Goal: Information Seeking & Learning: Learn about a topic

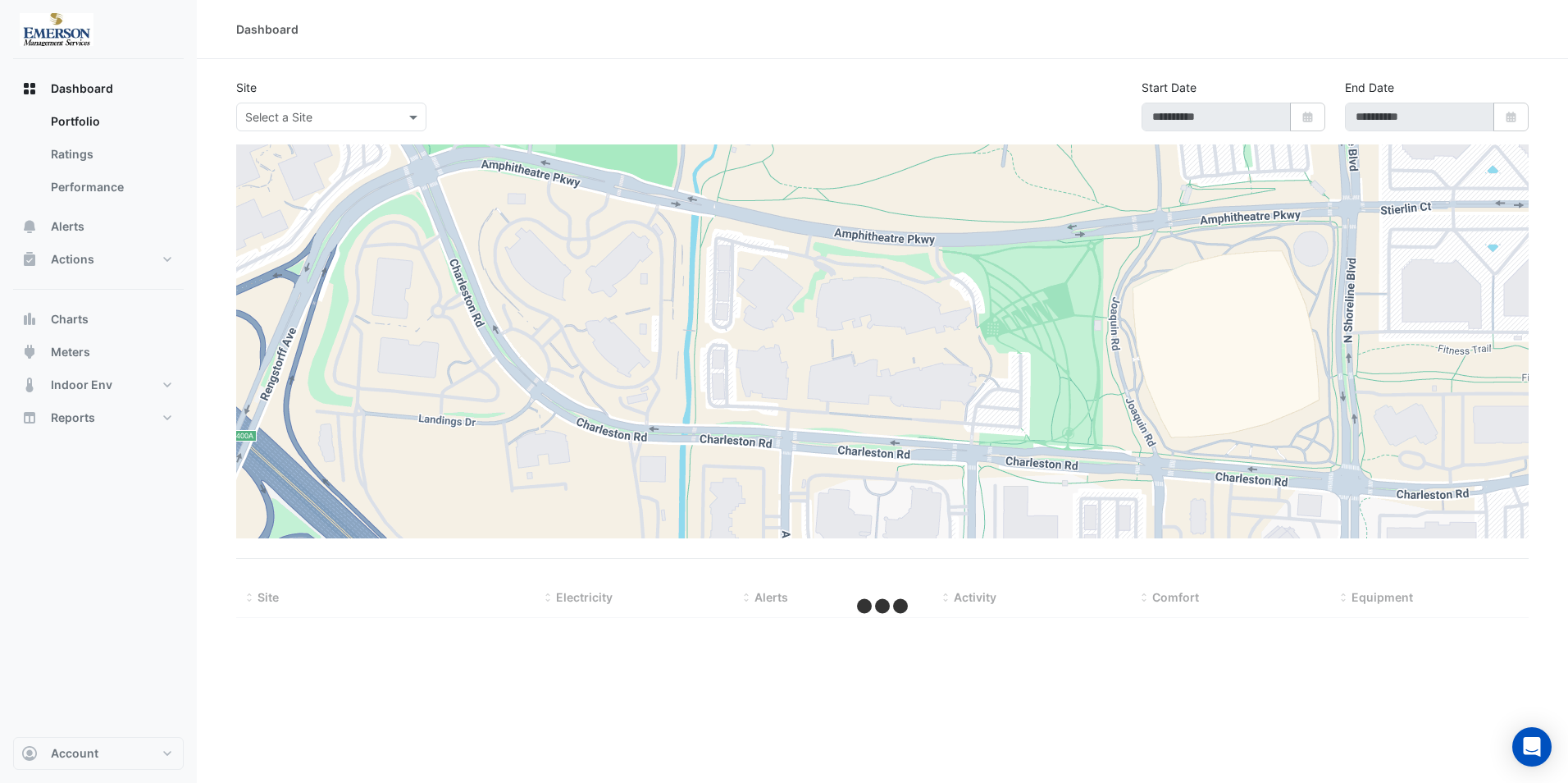
type input "**********"
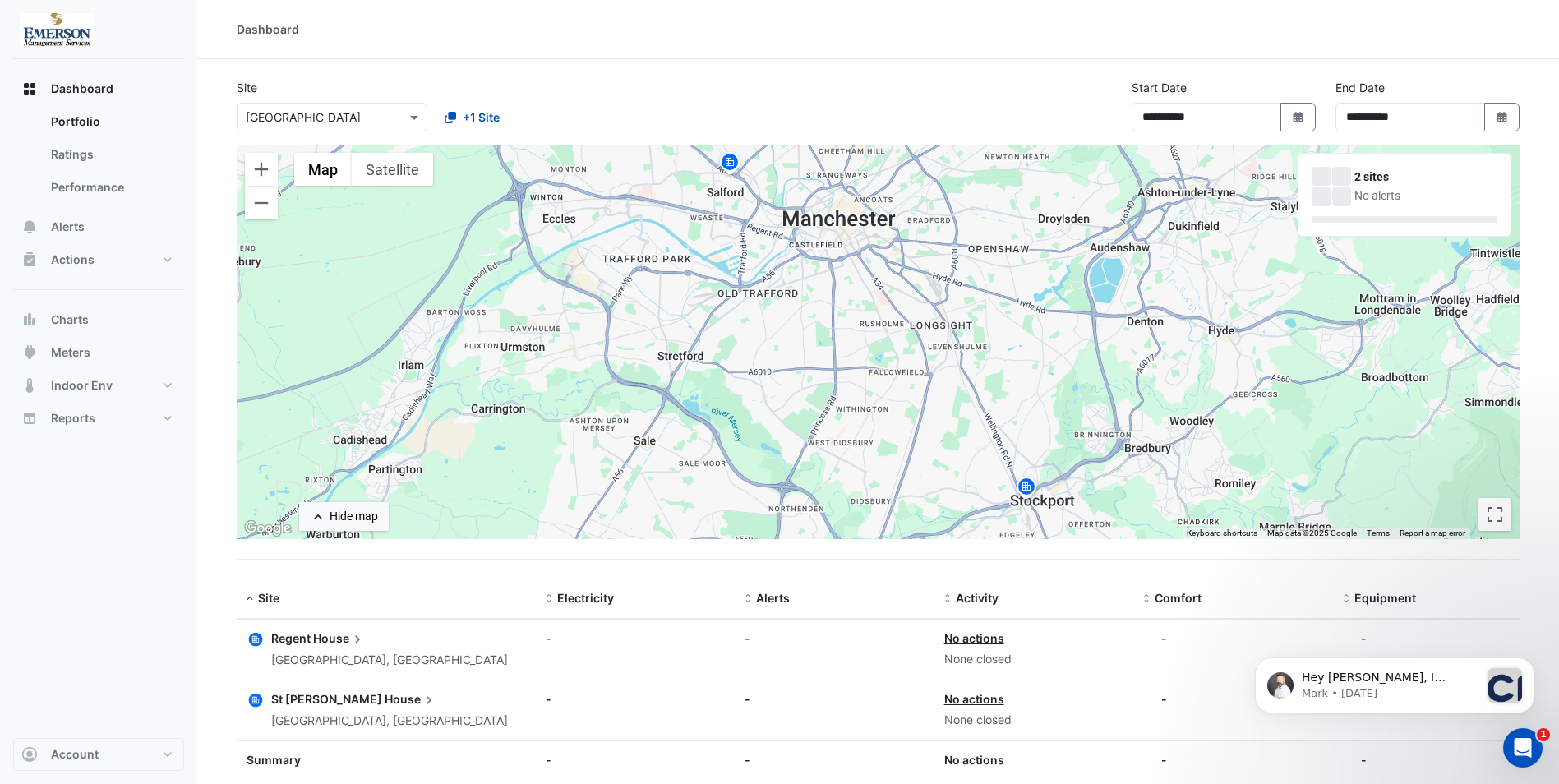
click at [321, 645] on span "House" at bounding box center [339, 638] width 52 height 18
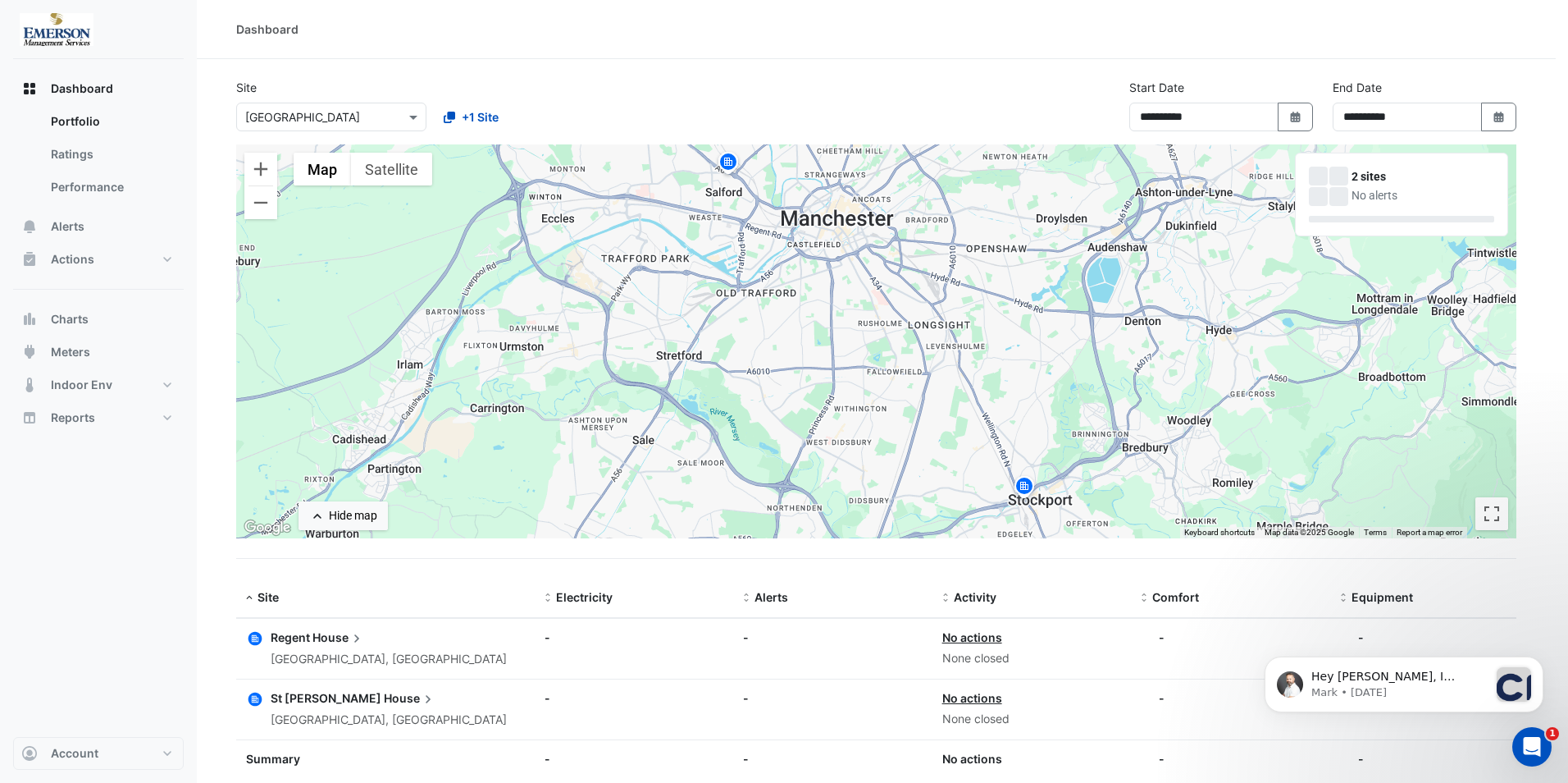
click at [76, 118] on ngb-offcanvas-backdrop at bounding box center [784, 391] width 1568 height 783
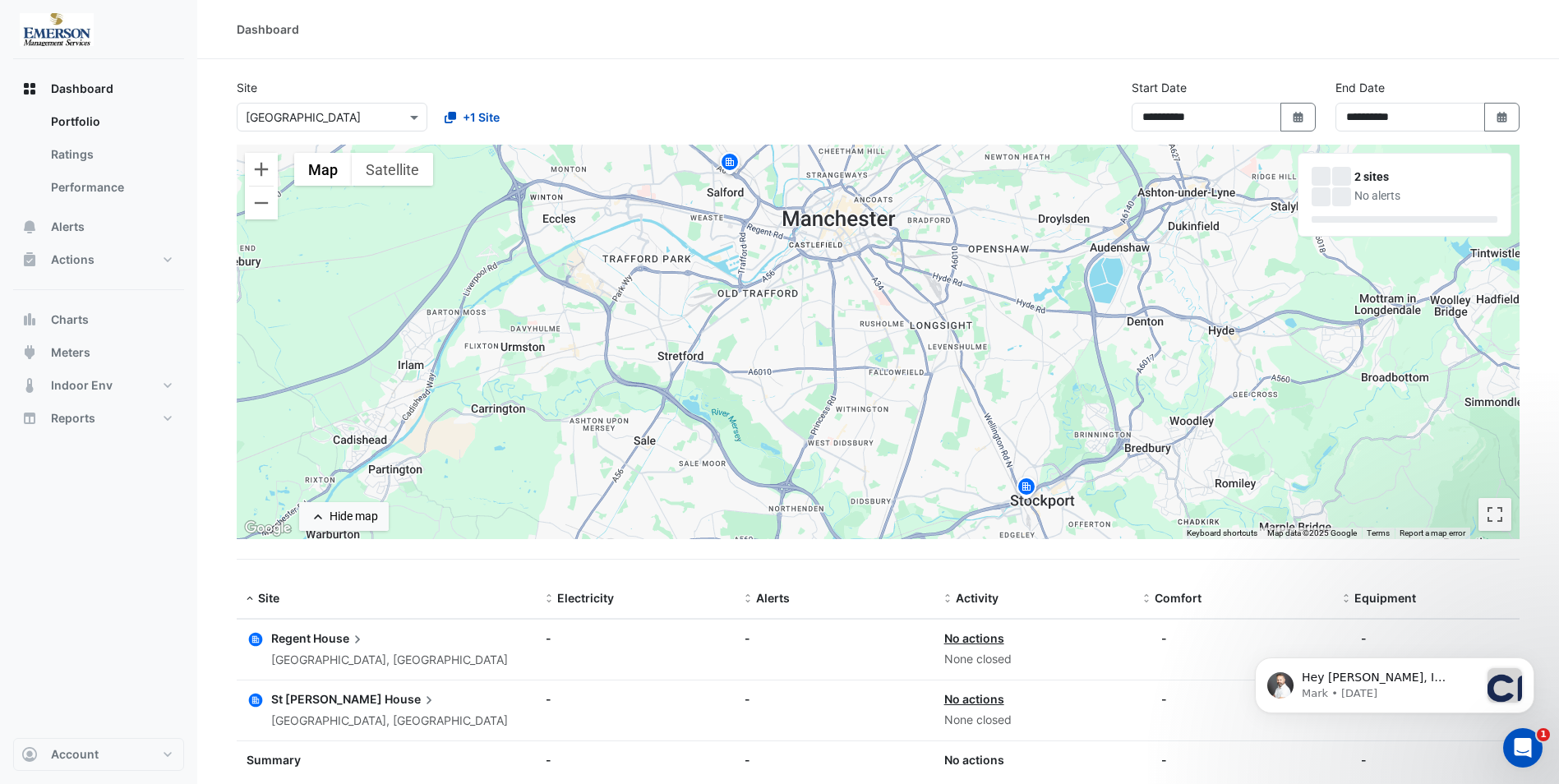
click at [76, 118] on link "Portfolio" at bounding box center [111, 121] width 147 height 33
click at [388, 119] on div at bounding box center [331, 116] width 189 height 19
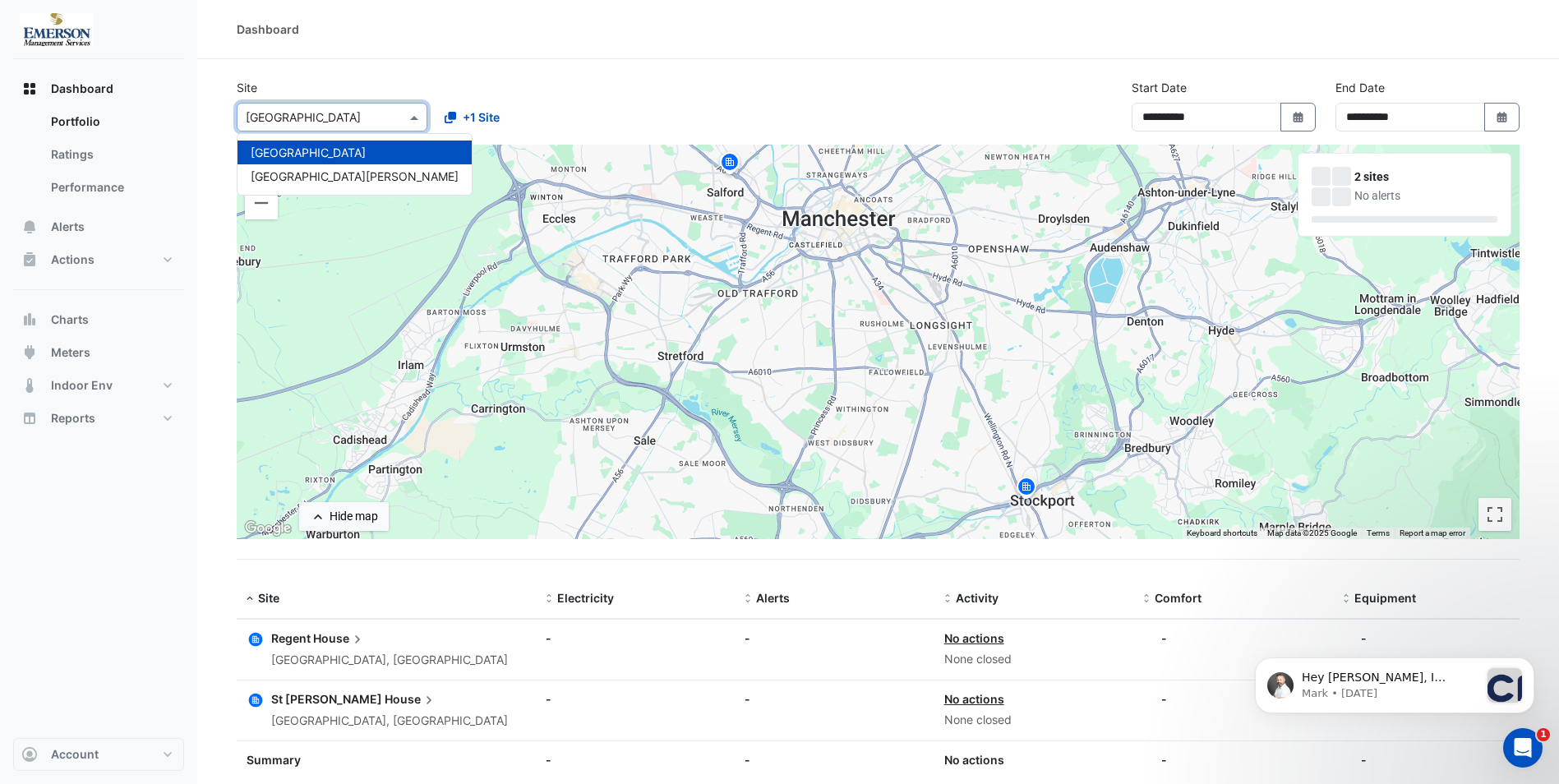
click at [306, 144] on div "[GEOGRAPHIC_DATA]" at bounding box center [354, 152] width 235 height 24
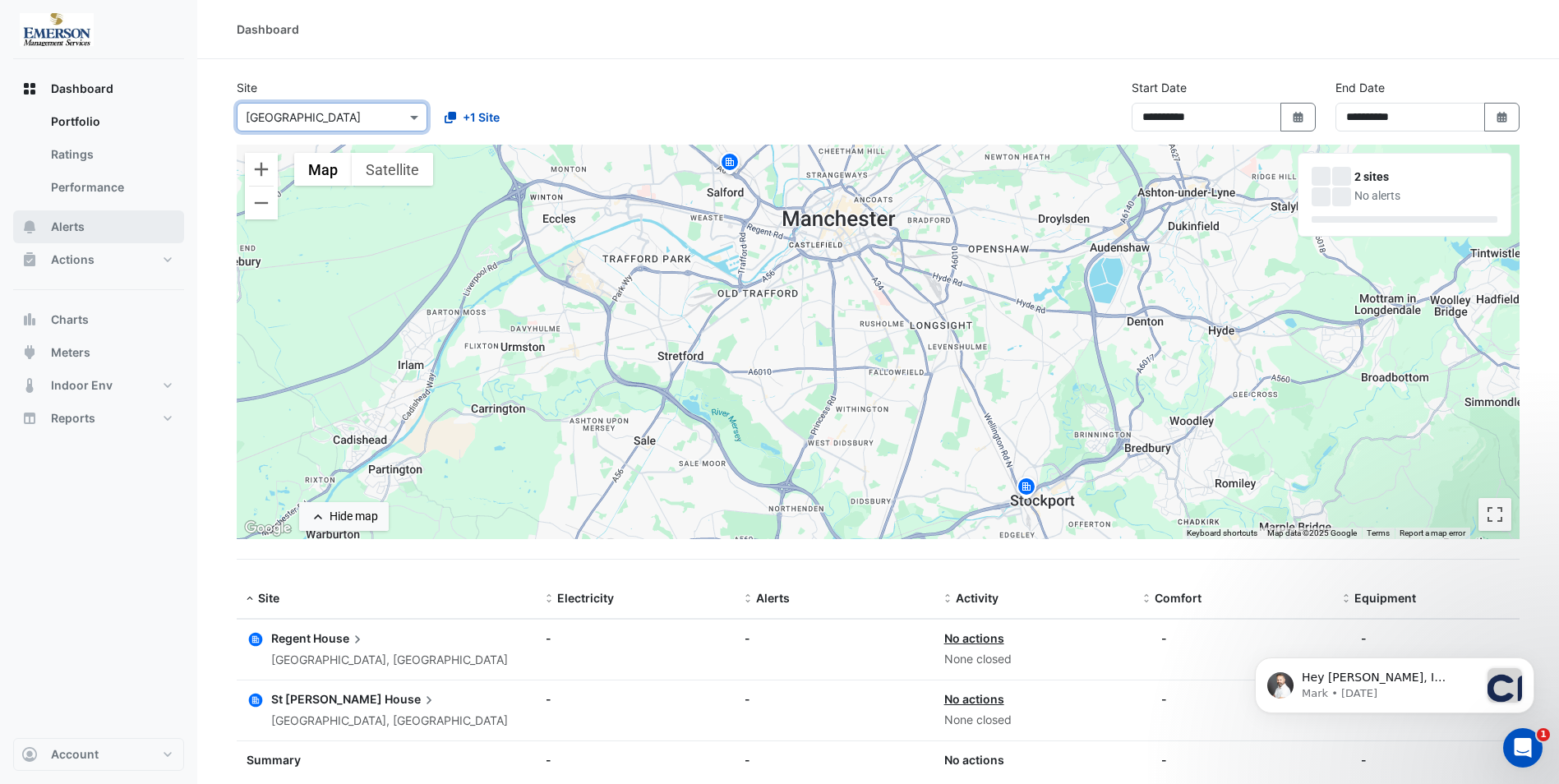
click at [67, 229] on span "Alerts" at bounding box center [68, 226] width 34 height 17
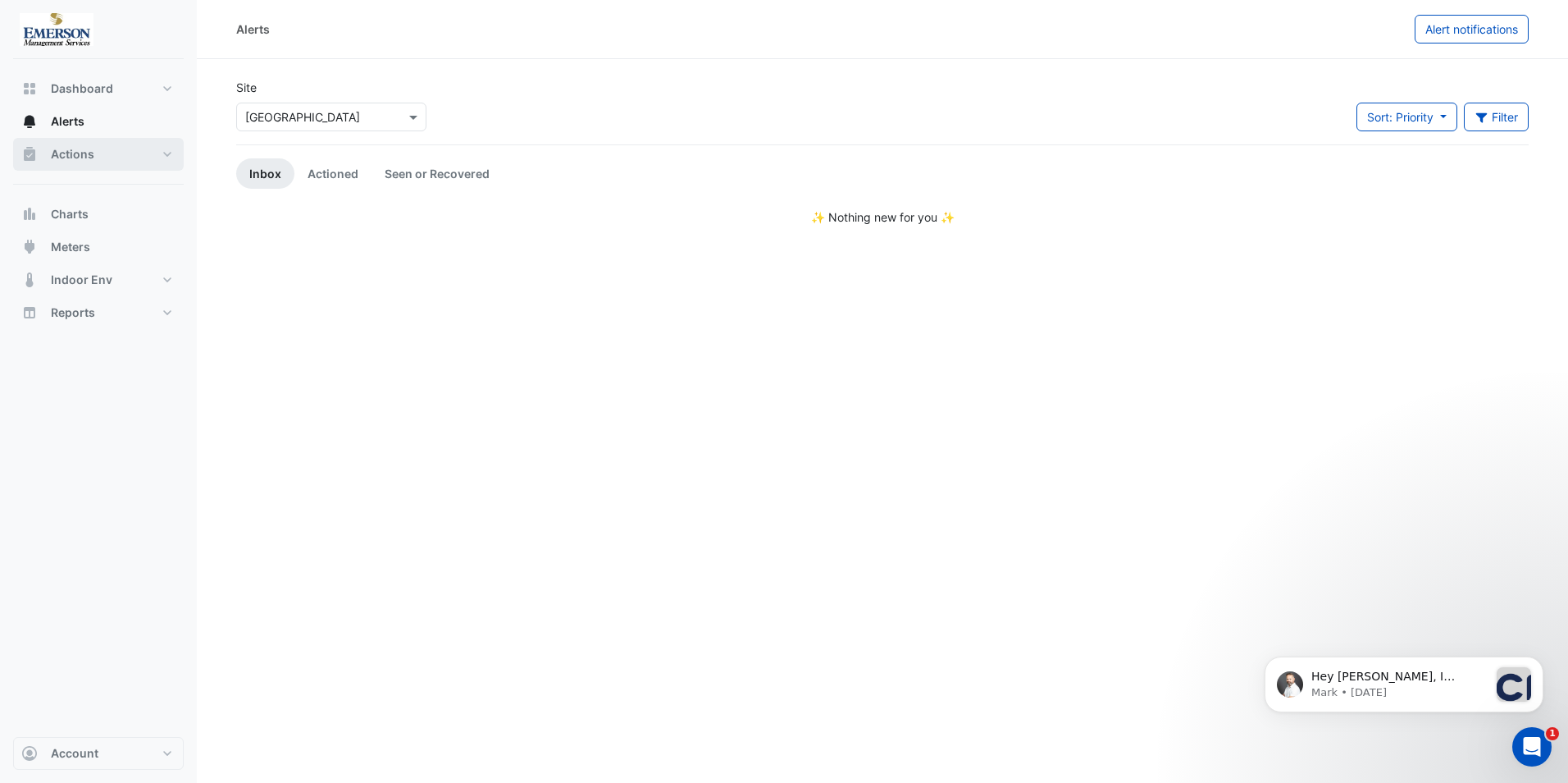
click at [83, 155] on span "Actions" at bounding box center [72, 154] width 43 height 17
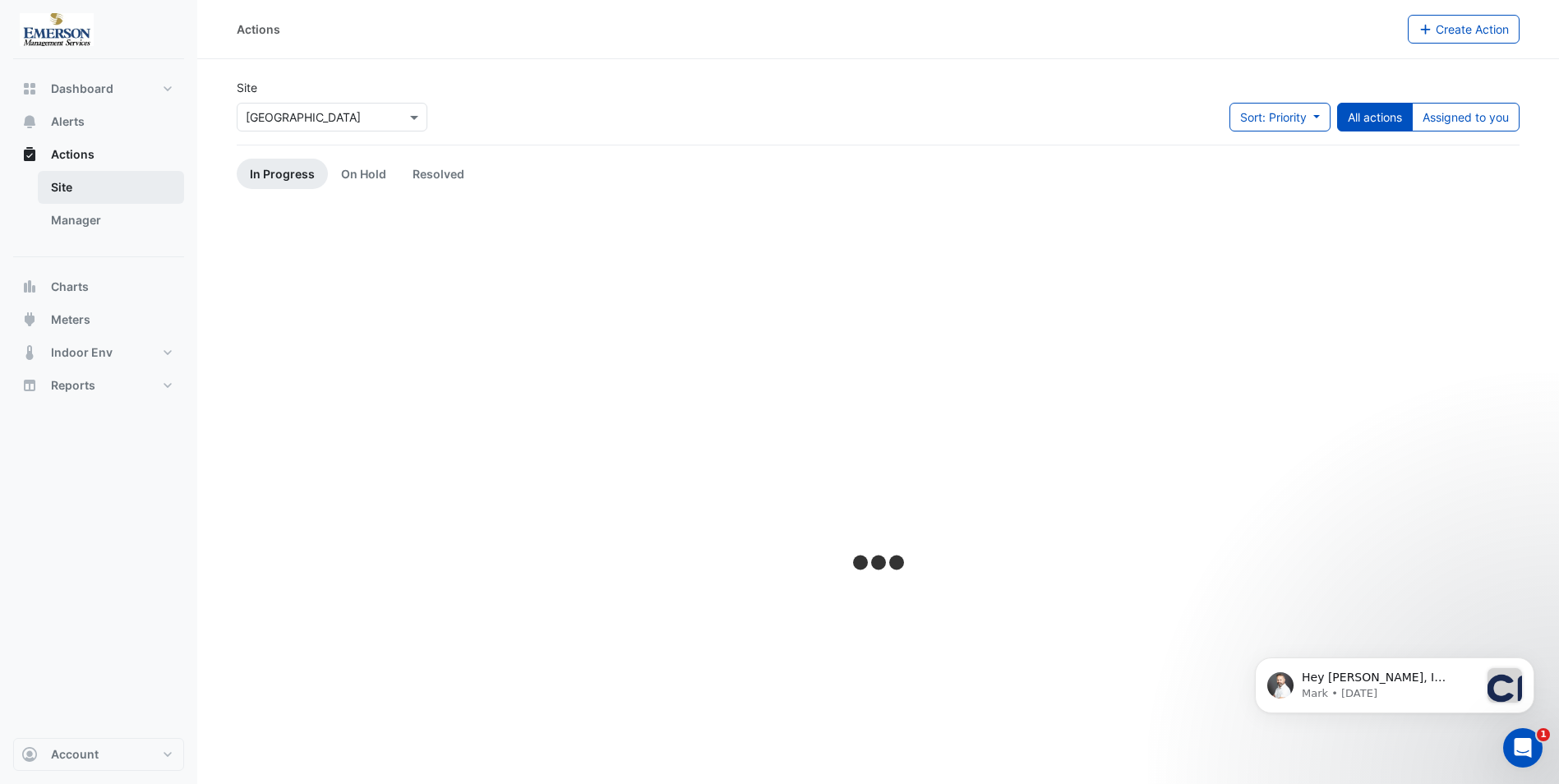
click at [83, 185] on link "Site" at bounding box center [111, 186] width 147 height 33
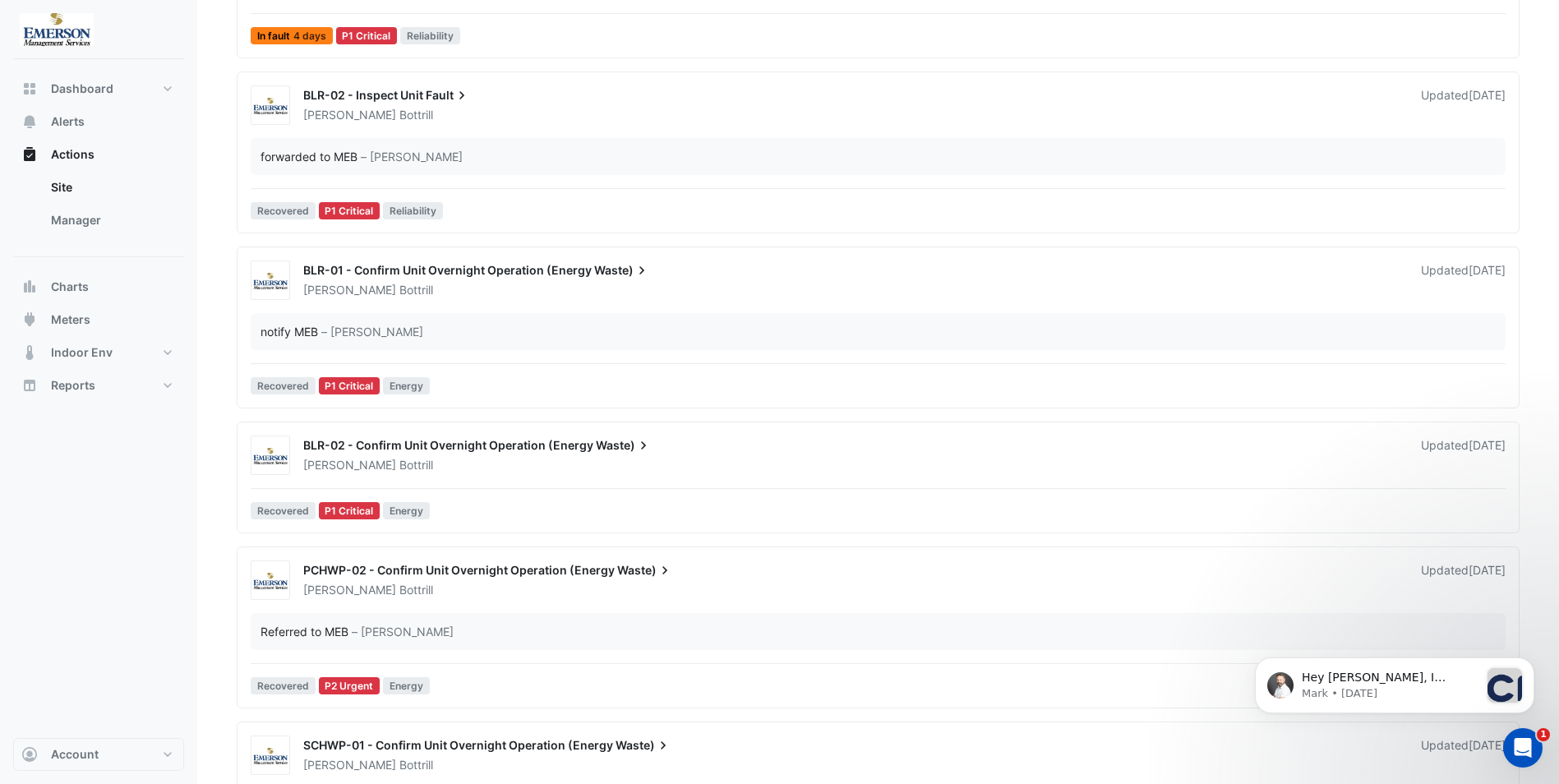
scroll to position [329, 0]
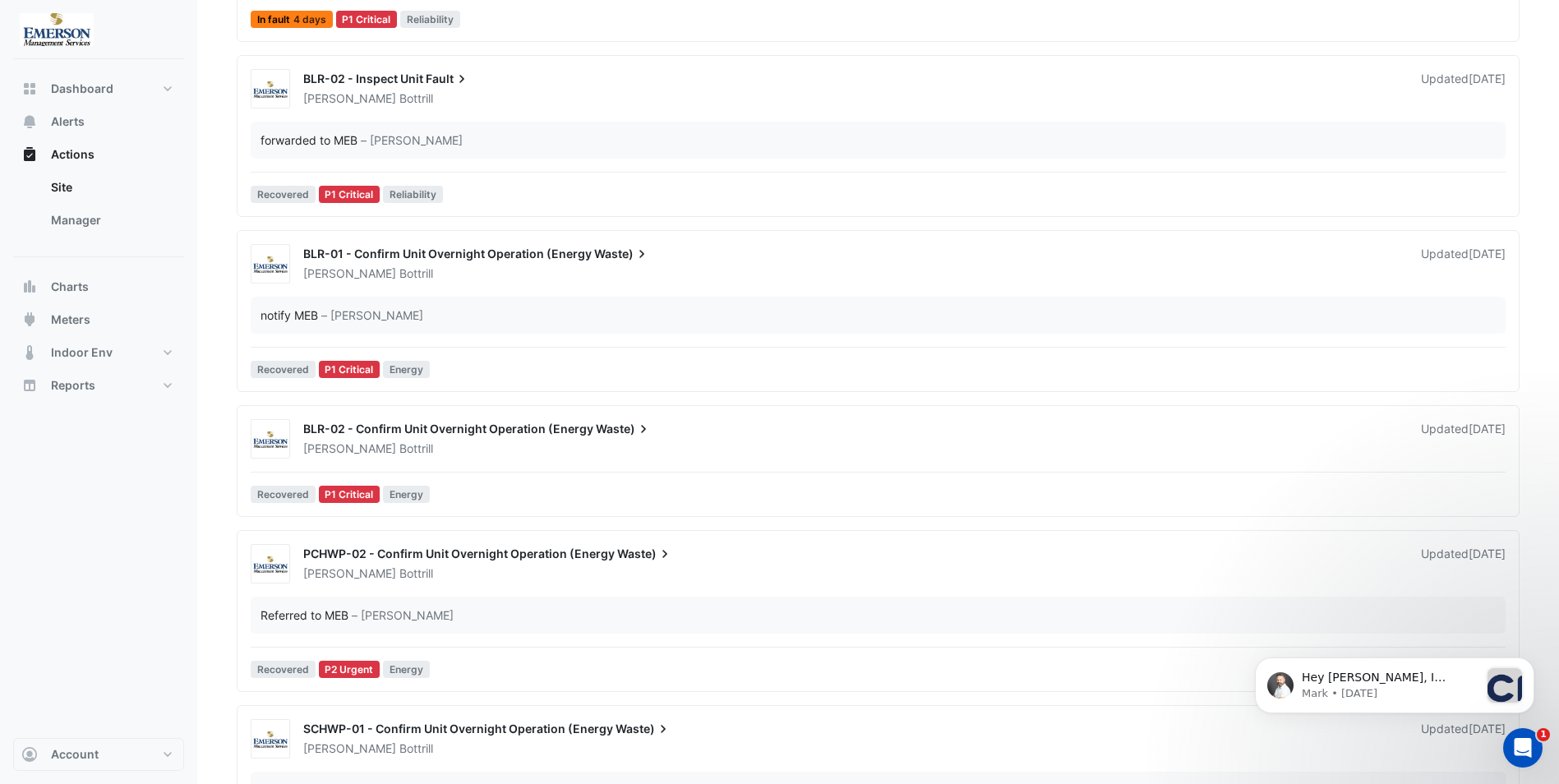
click at [474, 552] on span "PCHWP-02 - Confirm Unit Overnight Operation (Energy" at bounding box center [458, 553] width 312 height 14
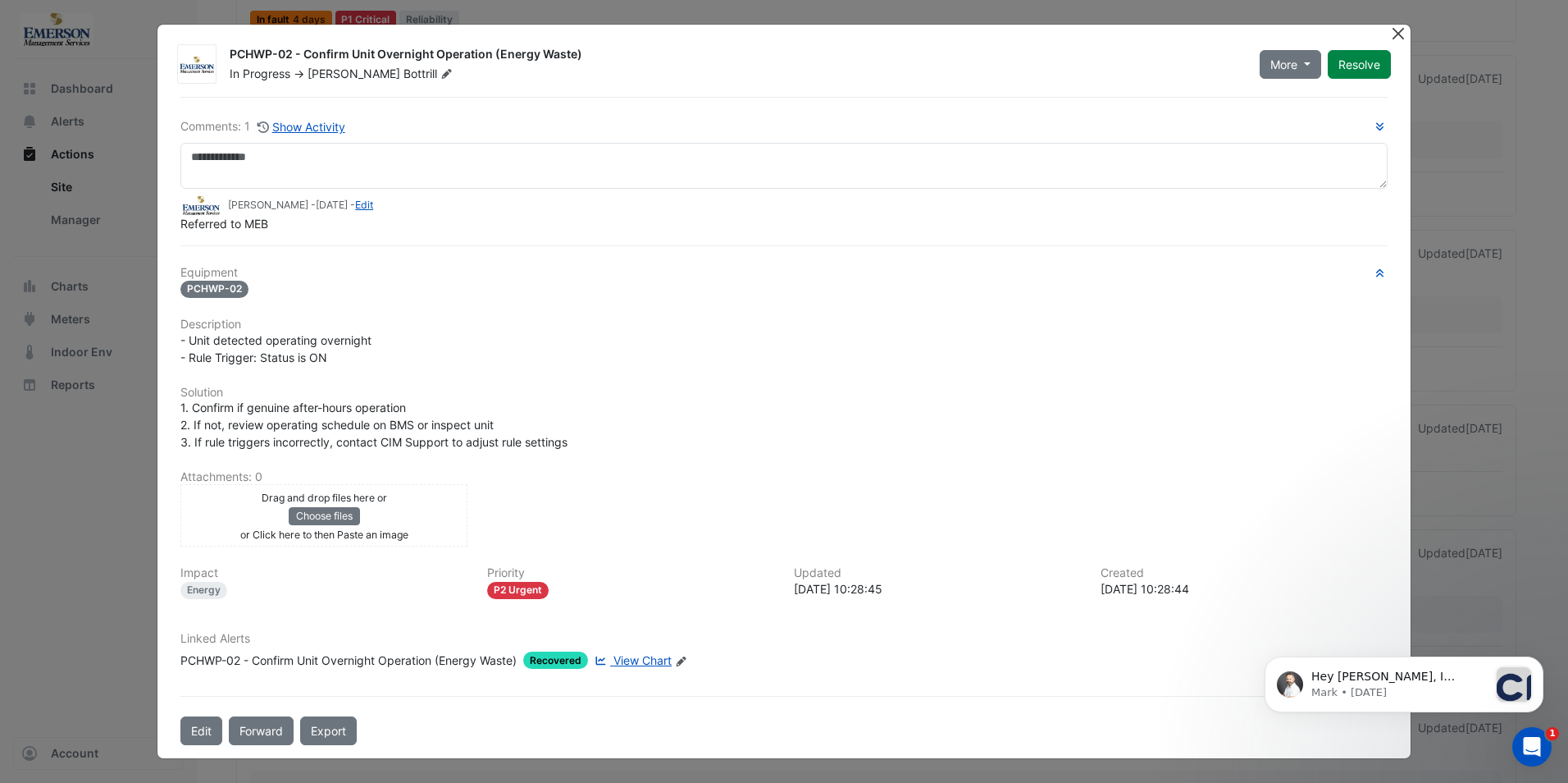
click at [1401, 27] on button "Close" at bounding box center [1399, 33] width 17 height 17
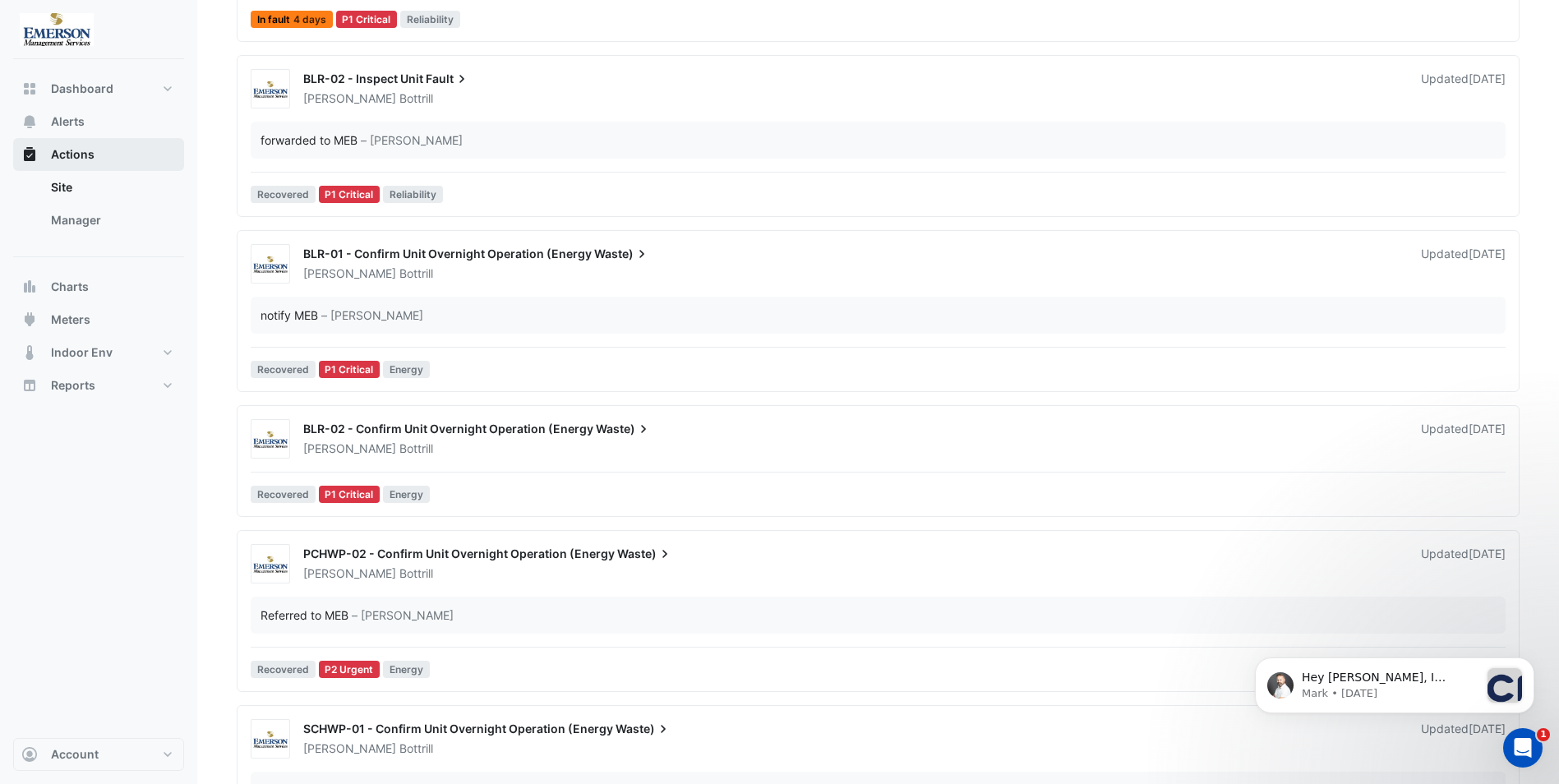
click at [34, 157] on icon "button" at bounding box center [29, 154] width 12 height 12
click at [68, 121] on span "Alerts" at bounding box center [68, 122] width 34 height 17
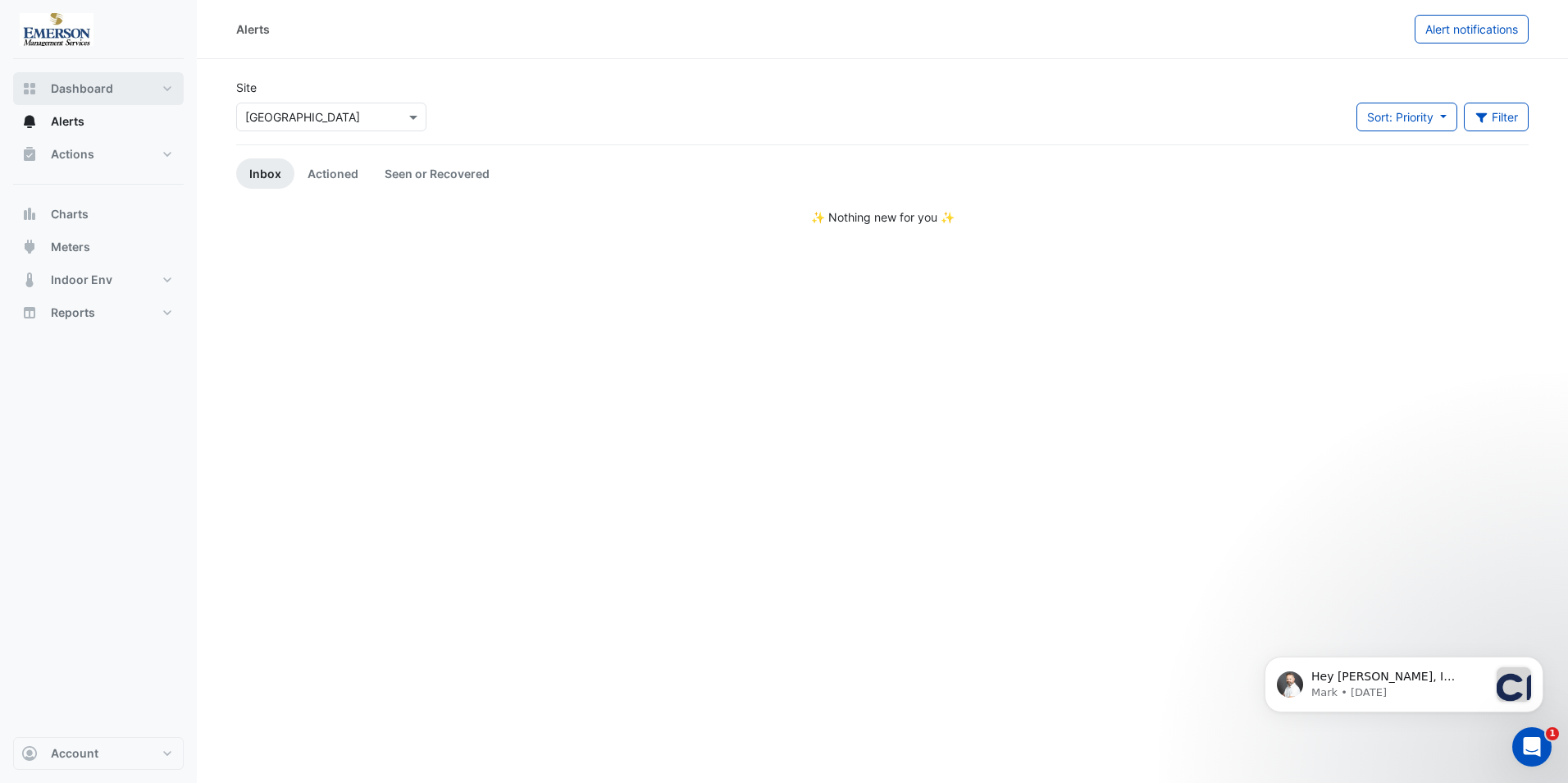
click at [77, 96] on span "Dashboard" at bounding box center [82, 89] width 62 height 17
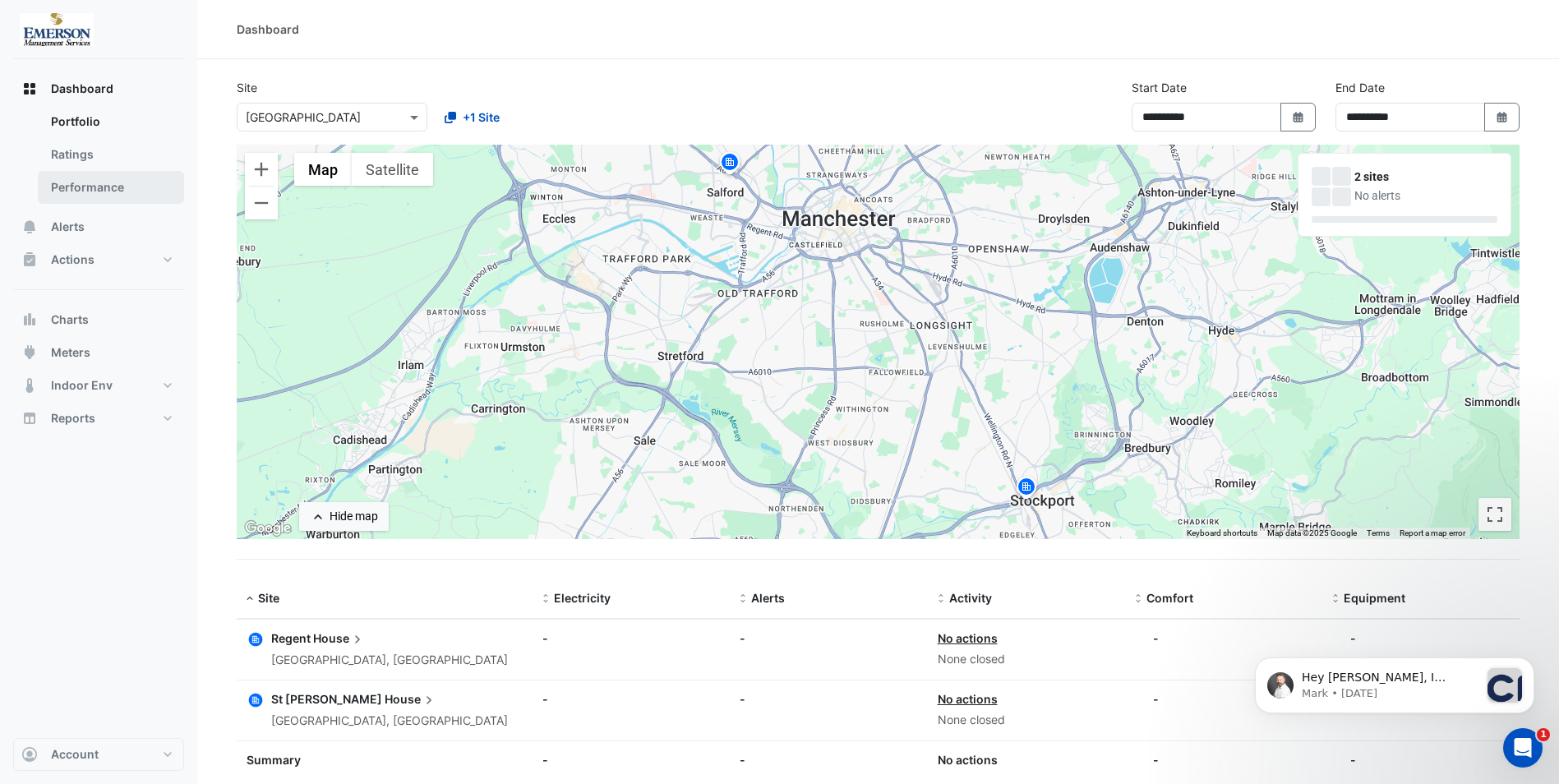
click at [106, 186] on link "Performance" at bounding box center [111, 186] width 147 height 33
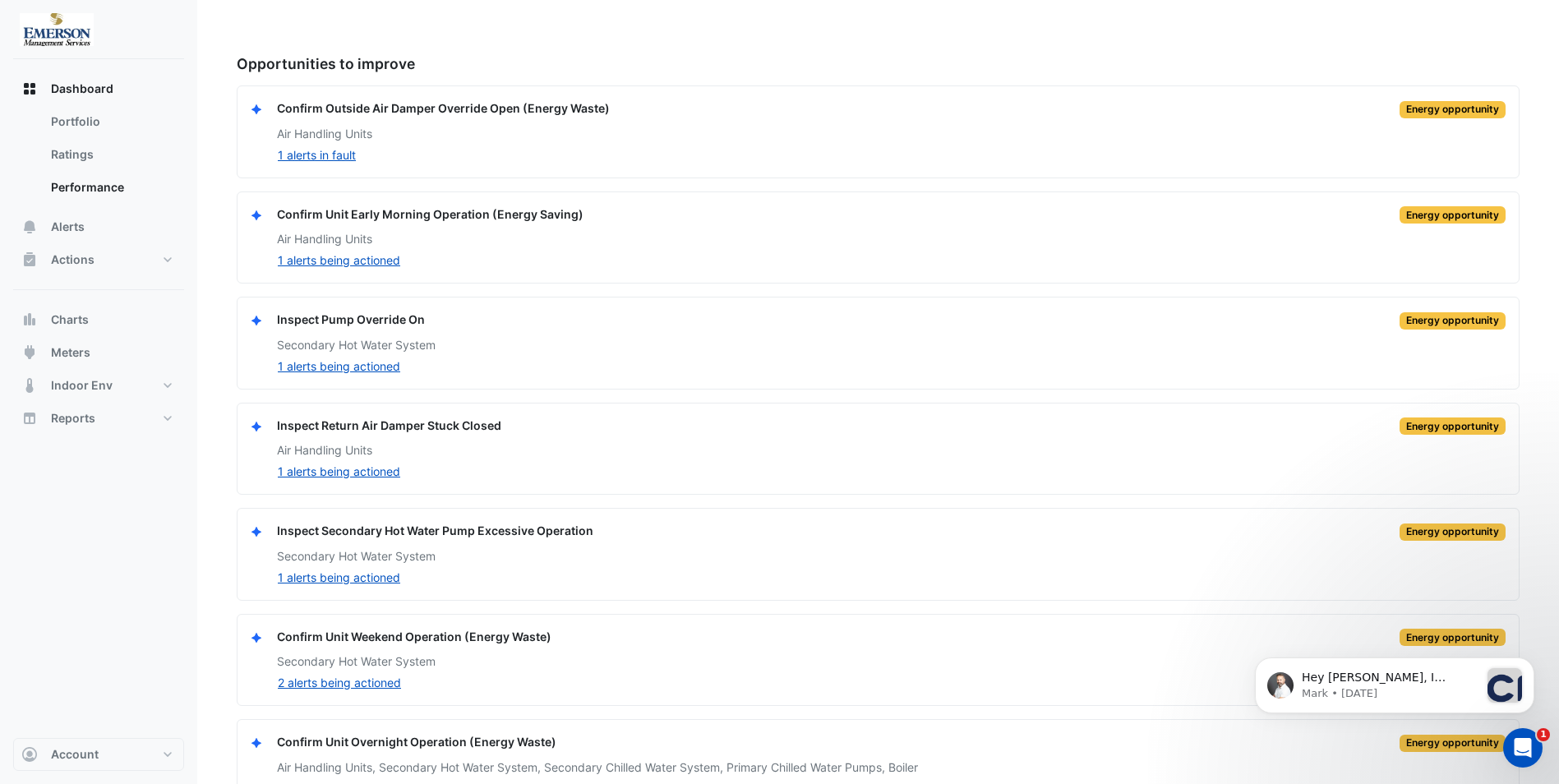
scroll to position [248, 0]
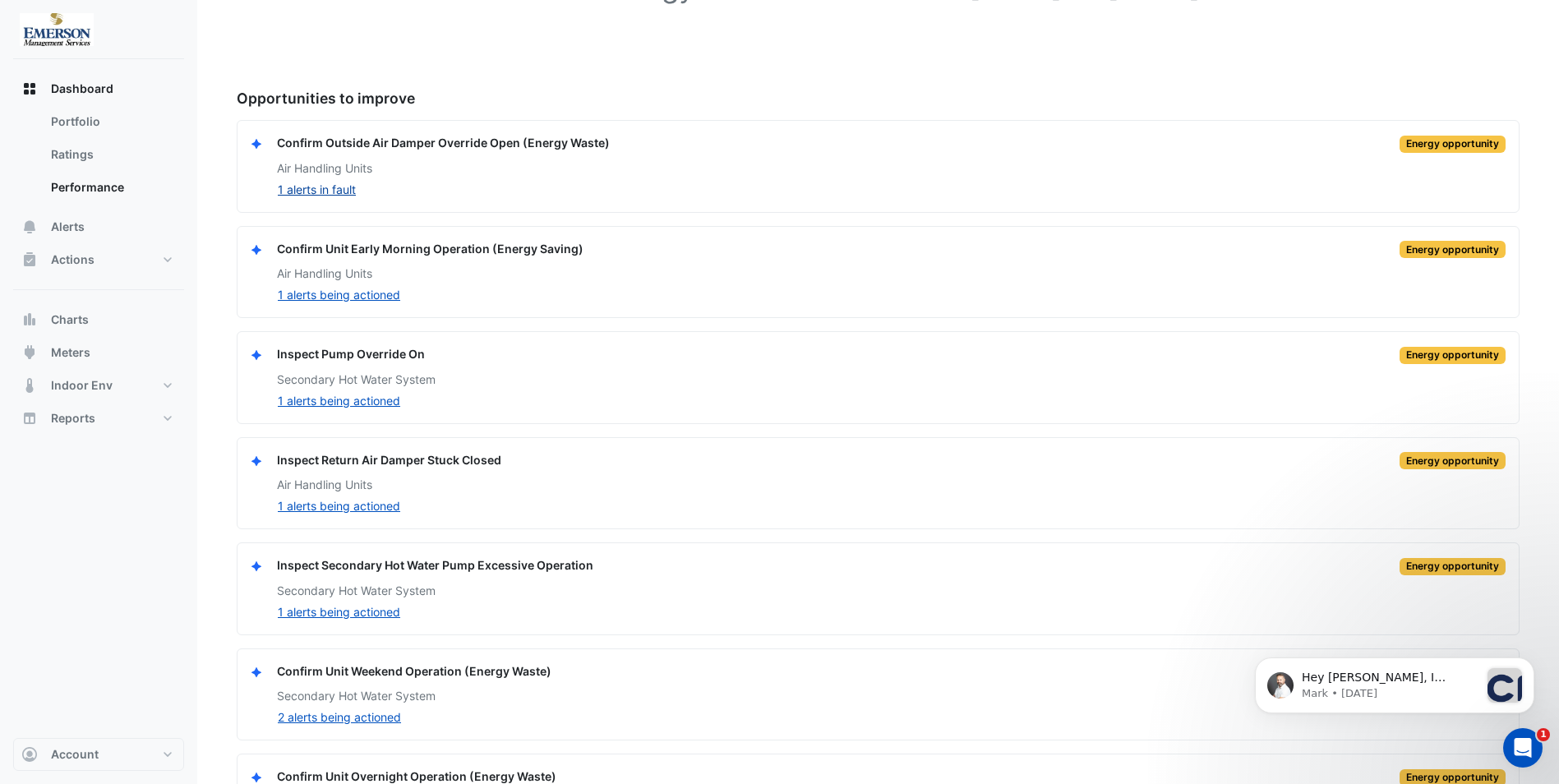
click at [340, 193] on button "1 alerts in fault" at bounding box center [317, 189] width 80 height 19
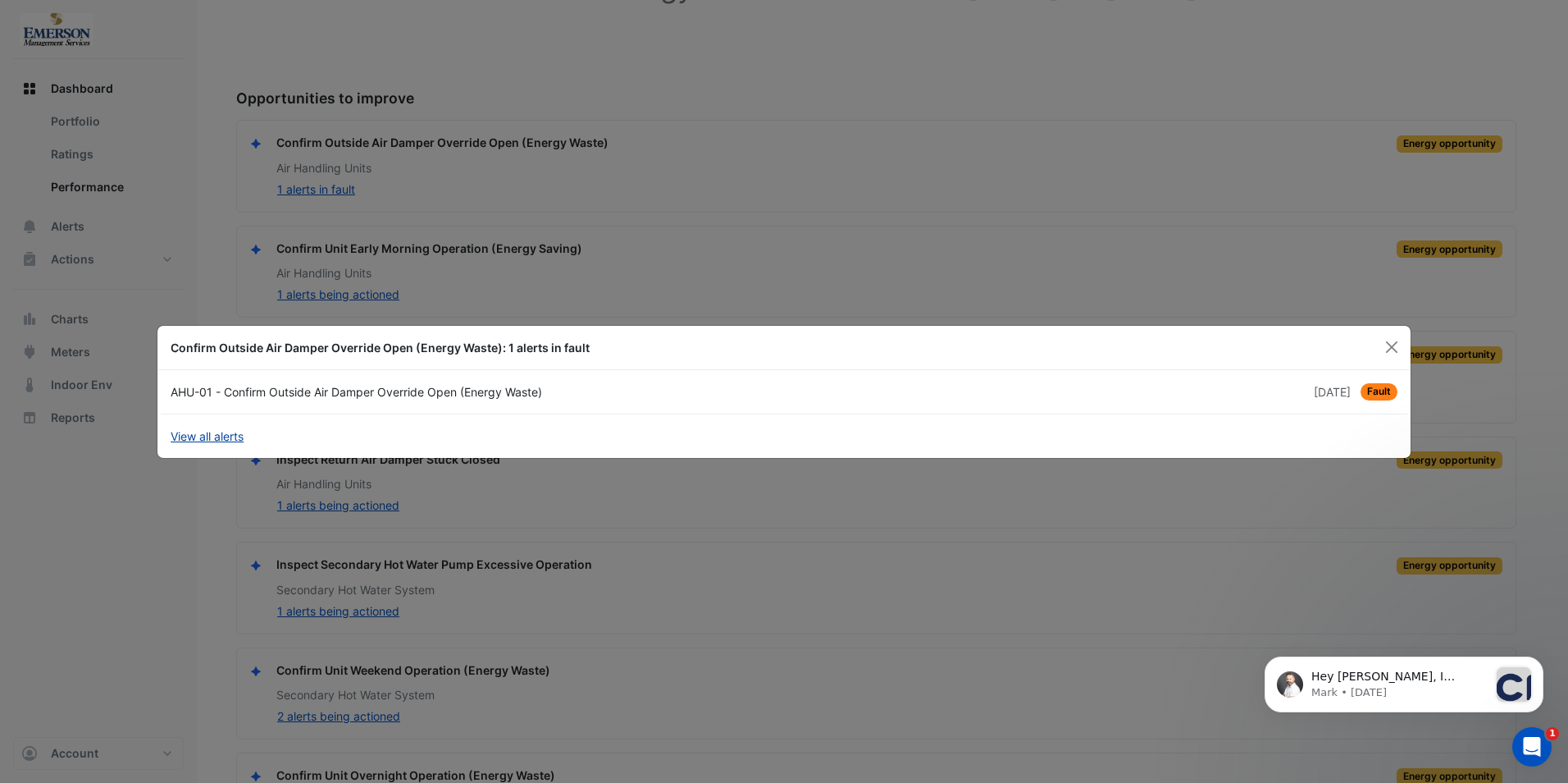
click at [236, 436] on link "View all alerts" at bounding box center [207, 435] width 73 height 17
click at [1391, 341] on button "Close" at bounding box center [1392, 348] width 25 height 25
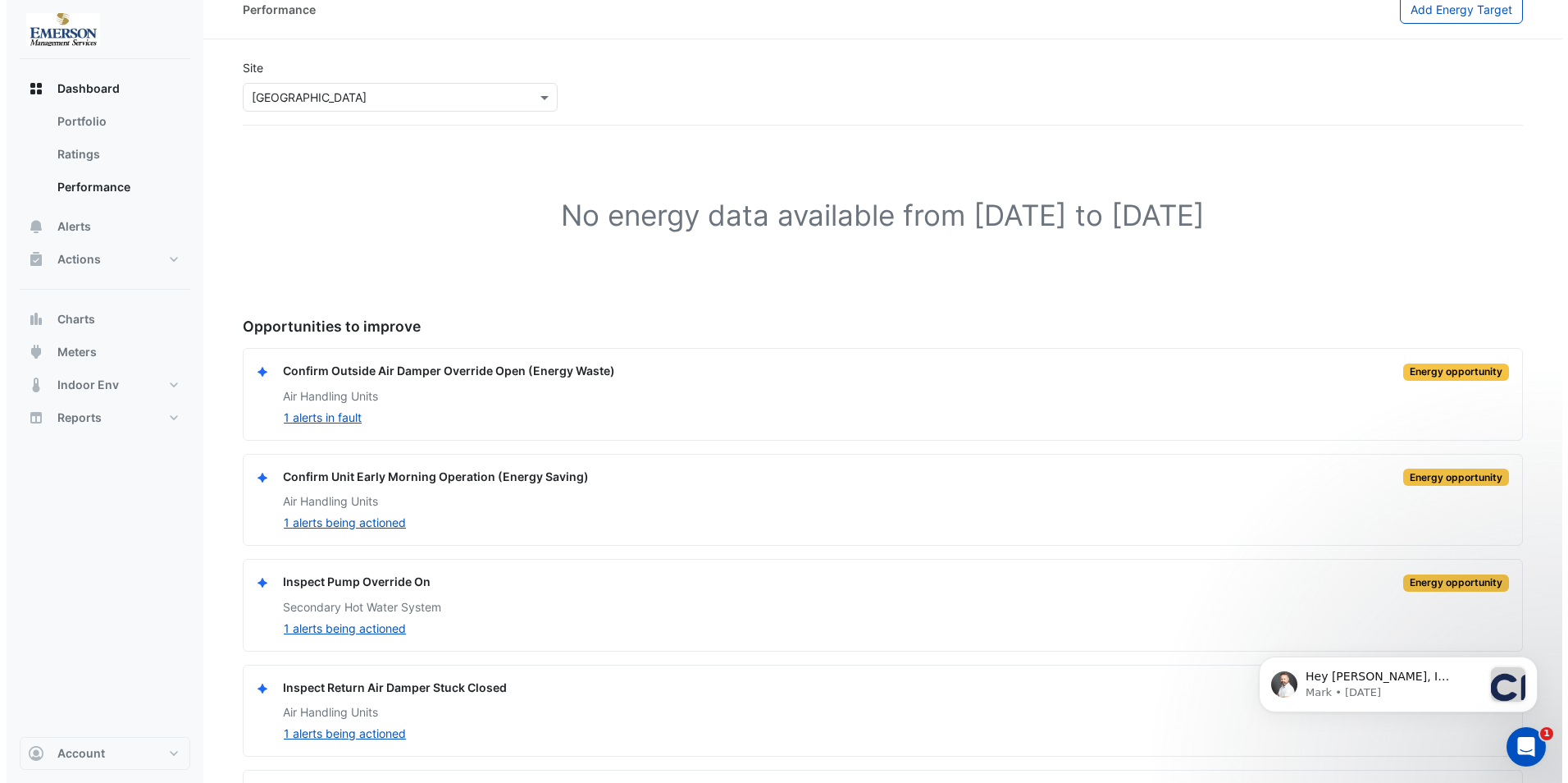
scroll to position [0, 0]
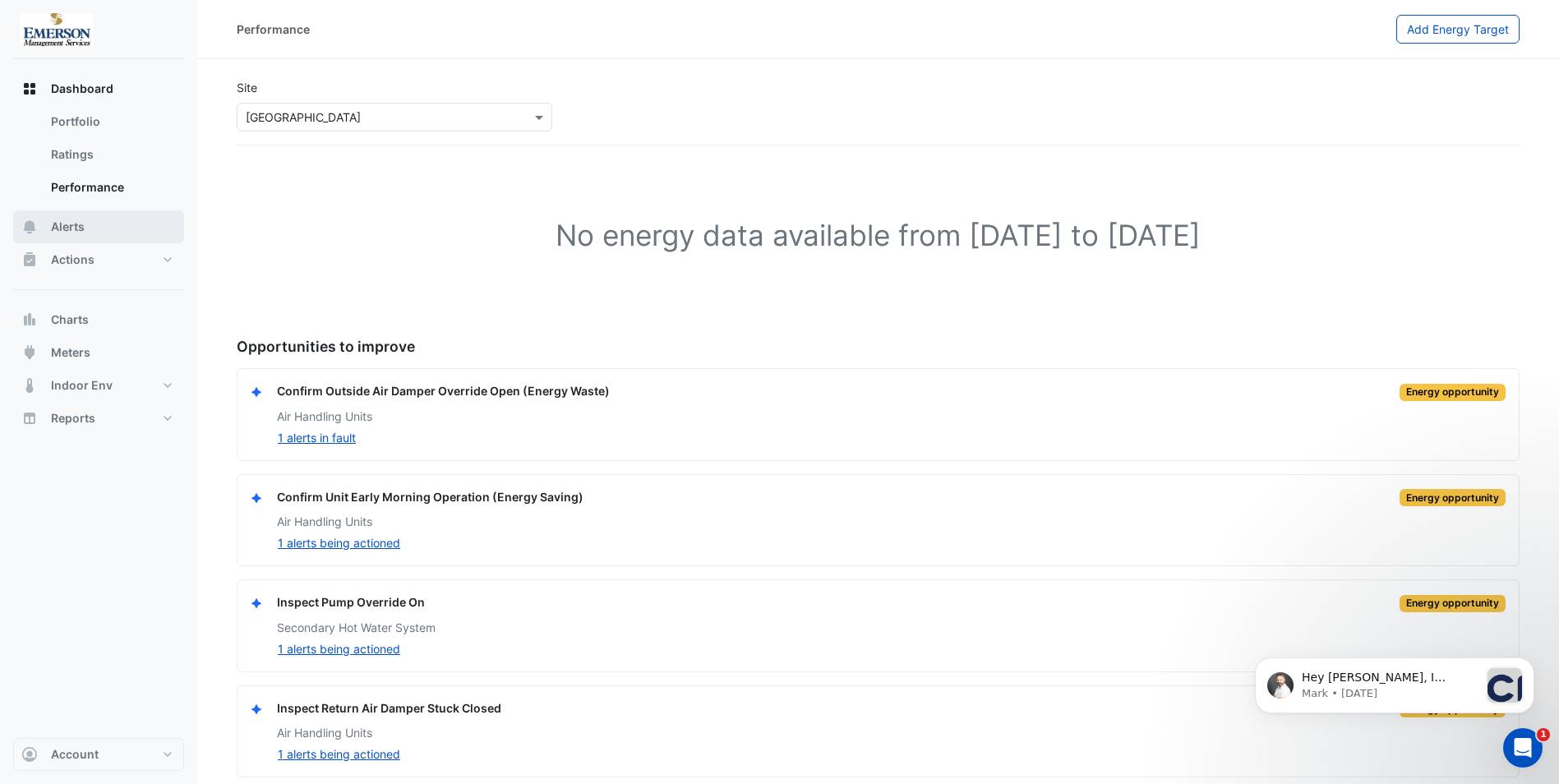
click at [82, 234] on span "Alerts" at bounding box center [68, 226] width 34 height 17
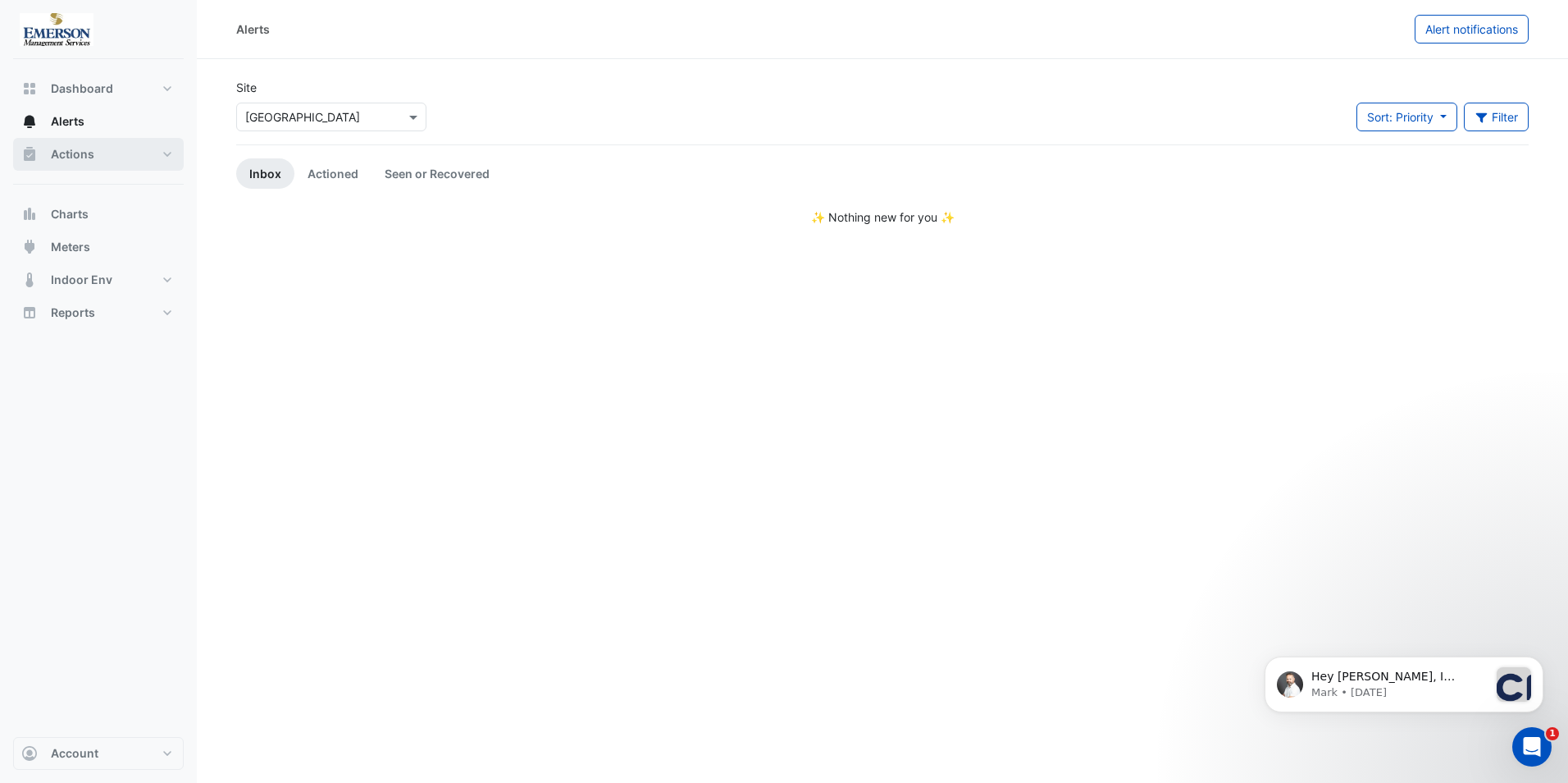
click at [80, 157] on span "Actions" at bounding box center [72, 154] width 43 height 17
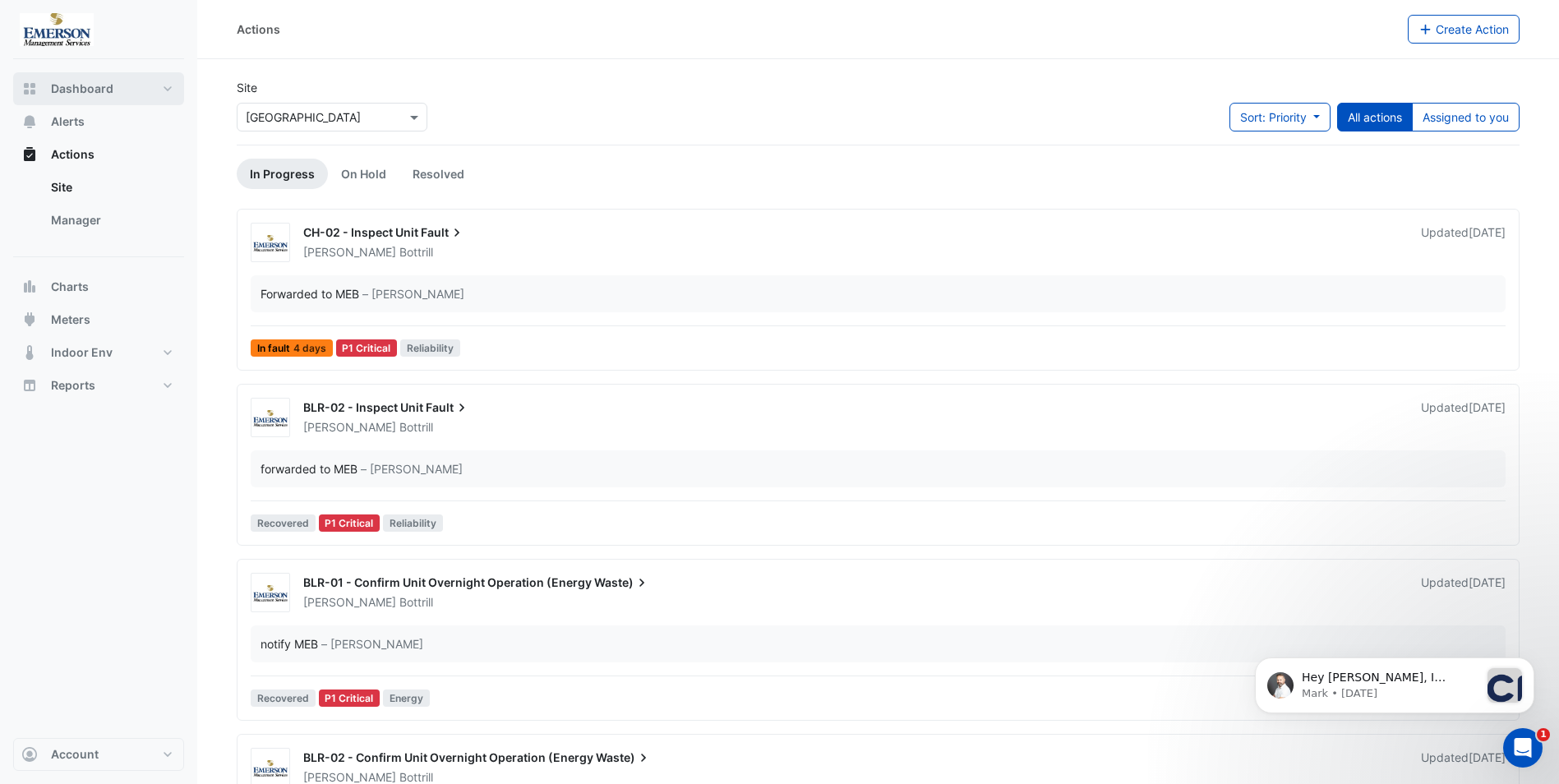
click at [62, 90] on span "Dashboard" at bounding box center [82, 89] width 62 height 17
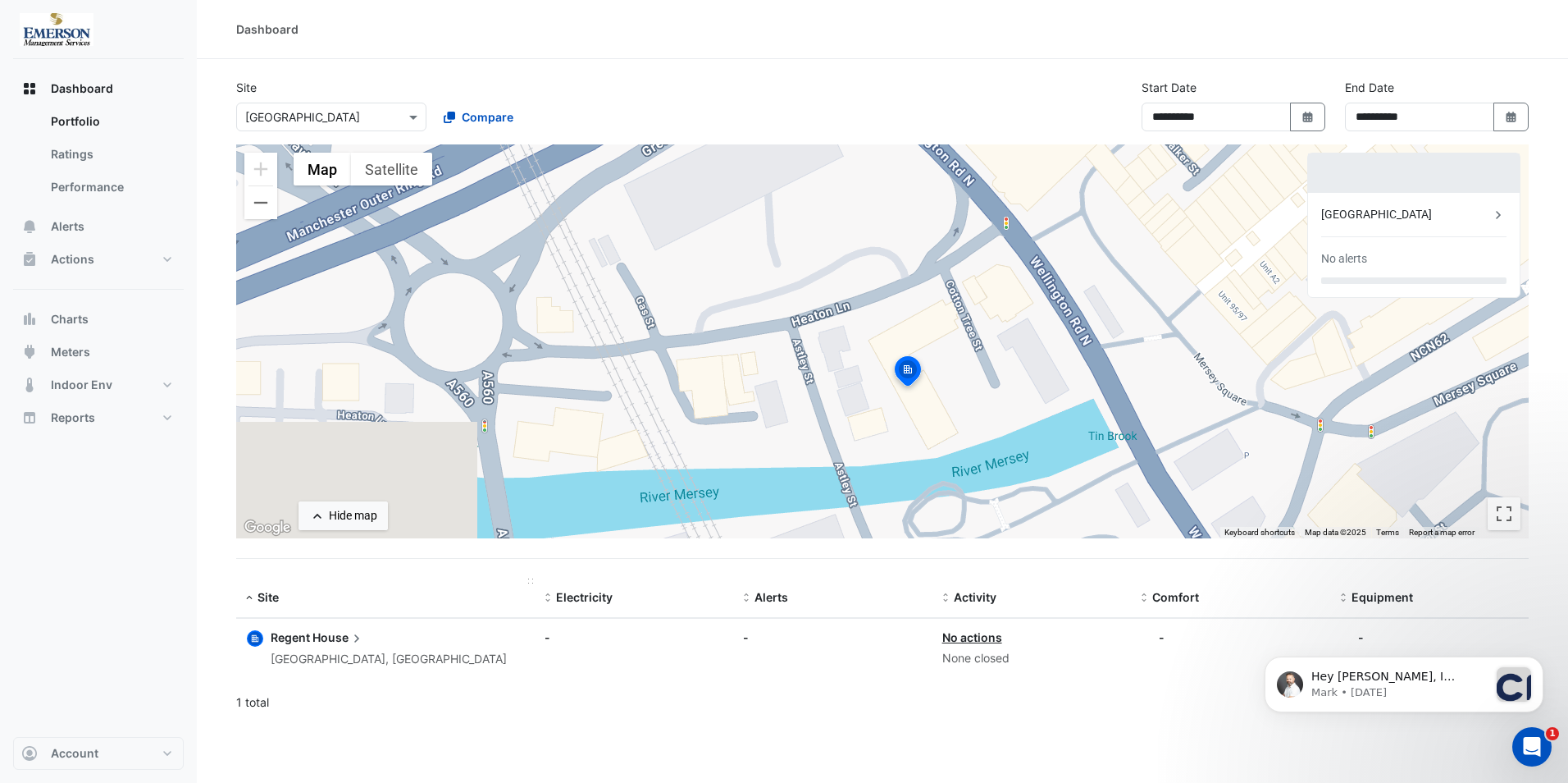
drag, startPoint x: 314, startPoint y: 515, endPoint x: 362, endPoint y: 584, distance: 84.1
click at [357, 577] on section "**********" at bounding box center [882, 391] width 1371 height 664
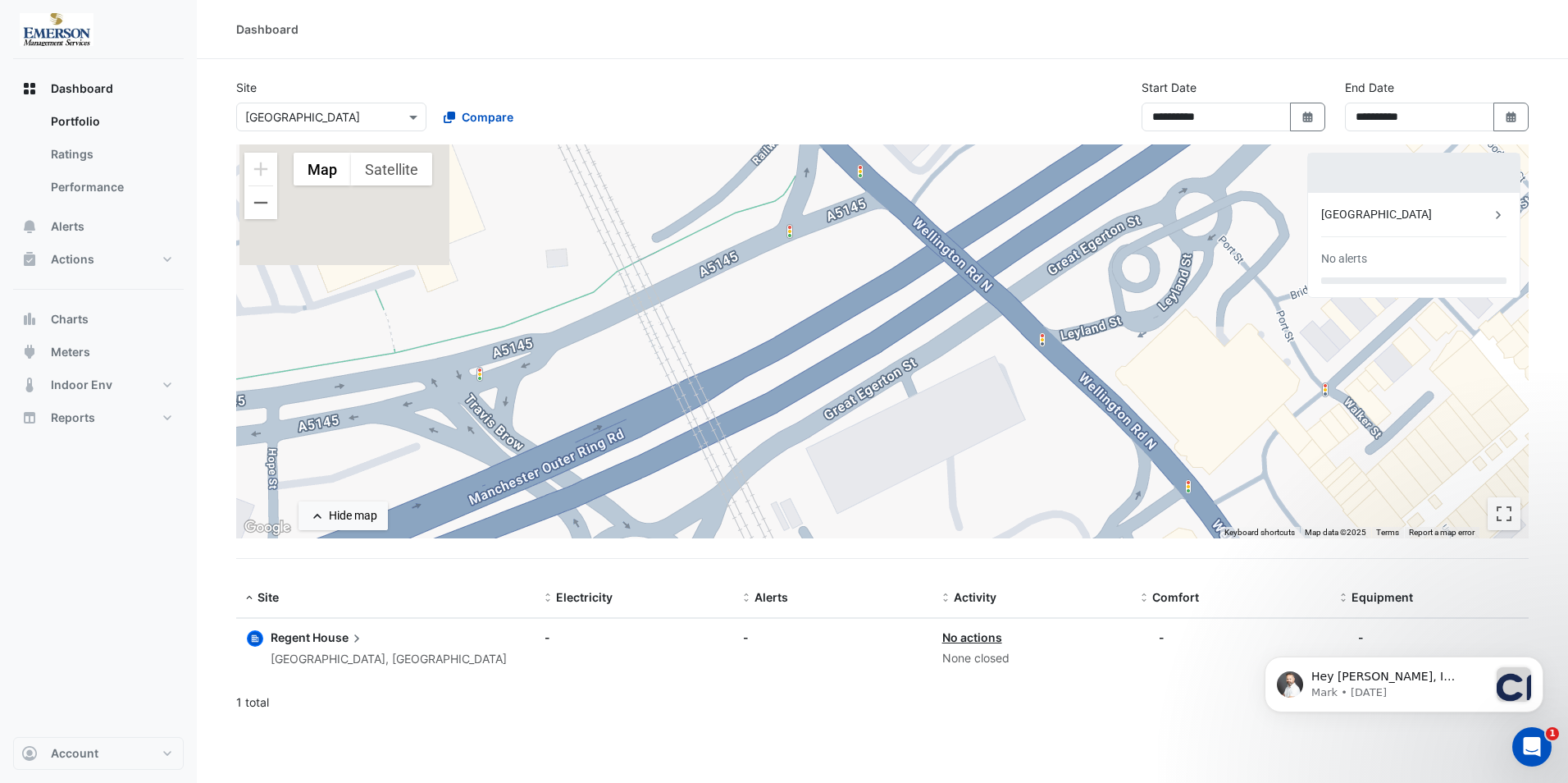
click at [305, 636] on span "Regent" at bounding box center [290, 638] width 39 height 14
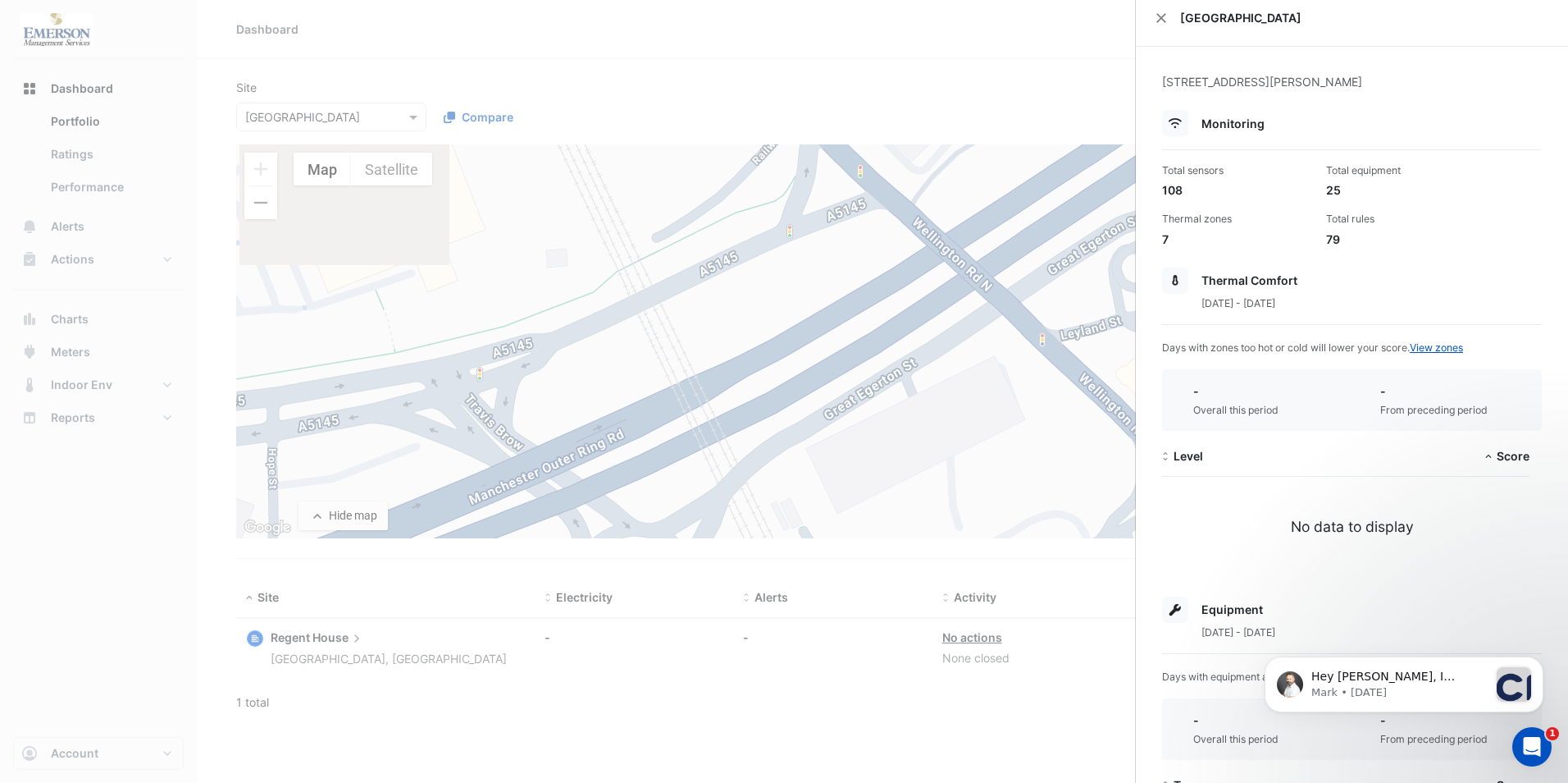
scroll to position [82, 0]
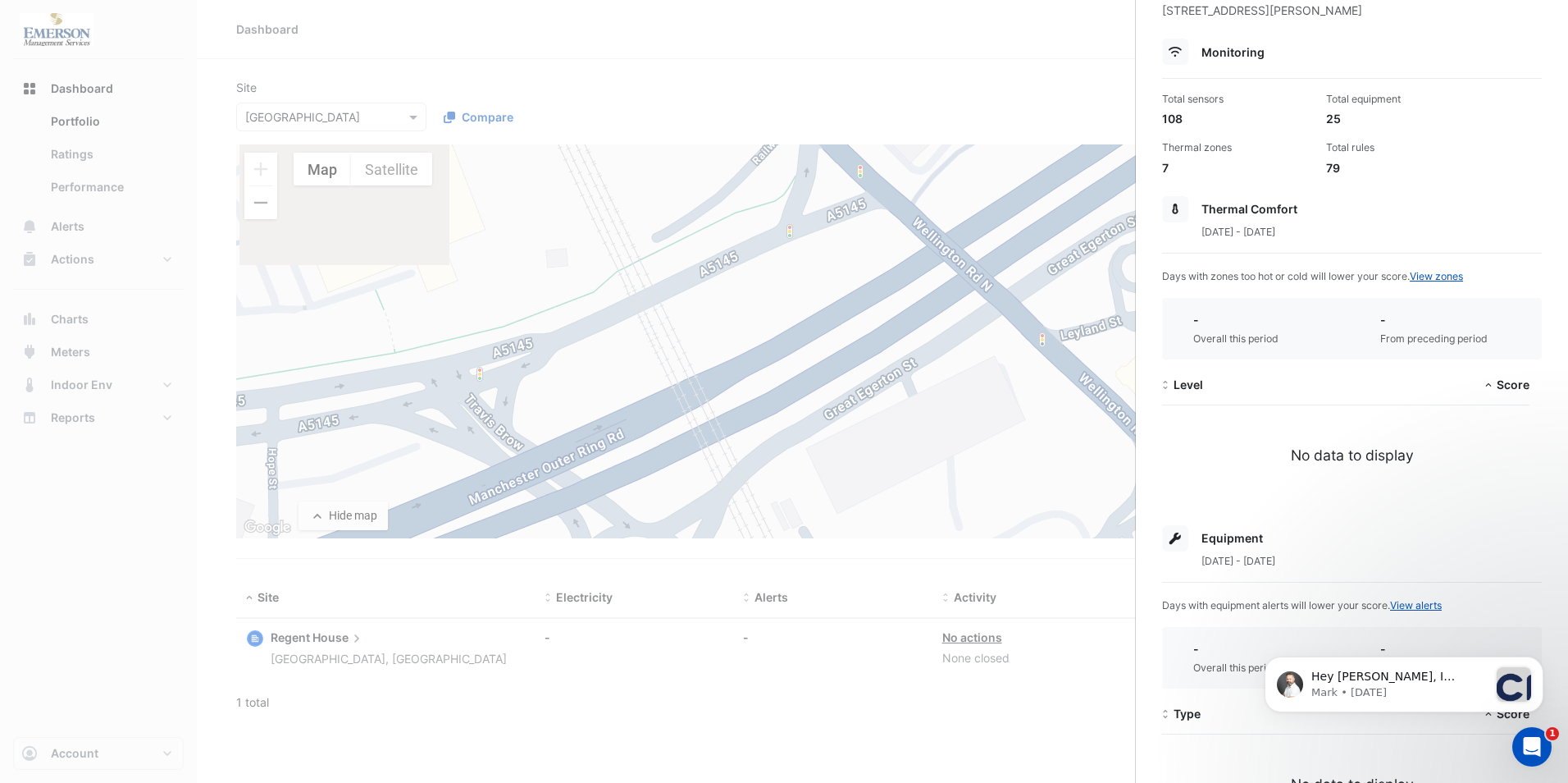
click at [1193, 206] on div "Thermal Comfort" at bounding box center [1352, 209] width 379 height 27
click at [1213, 206] on span "Thermal Comfort" at bounding box center [1250, 209] width 96 height 14
click at [1239, 237] on span "[DATE] - [DATE]" at bounding box center [1238, 231] width 74 height 12
click at [1173, 207] on icon at bounding box center [1175, 208] width 7 height 12
click at [1439, 280] on link "View zones" at bounding box center [1437, 276] width 53 height 12
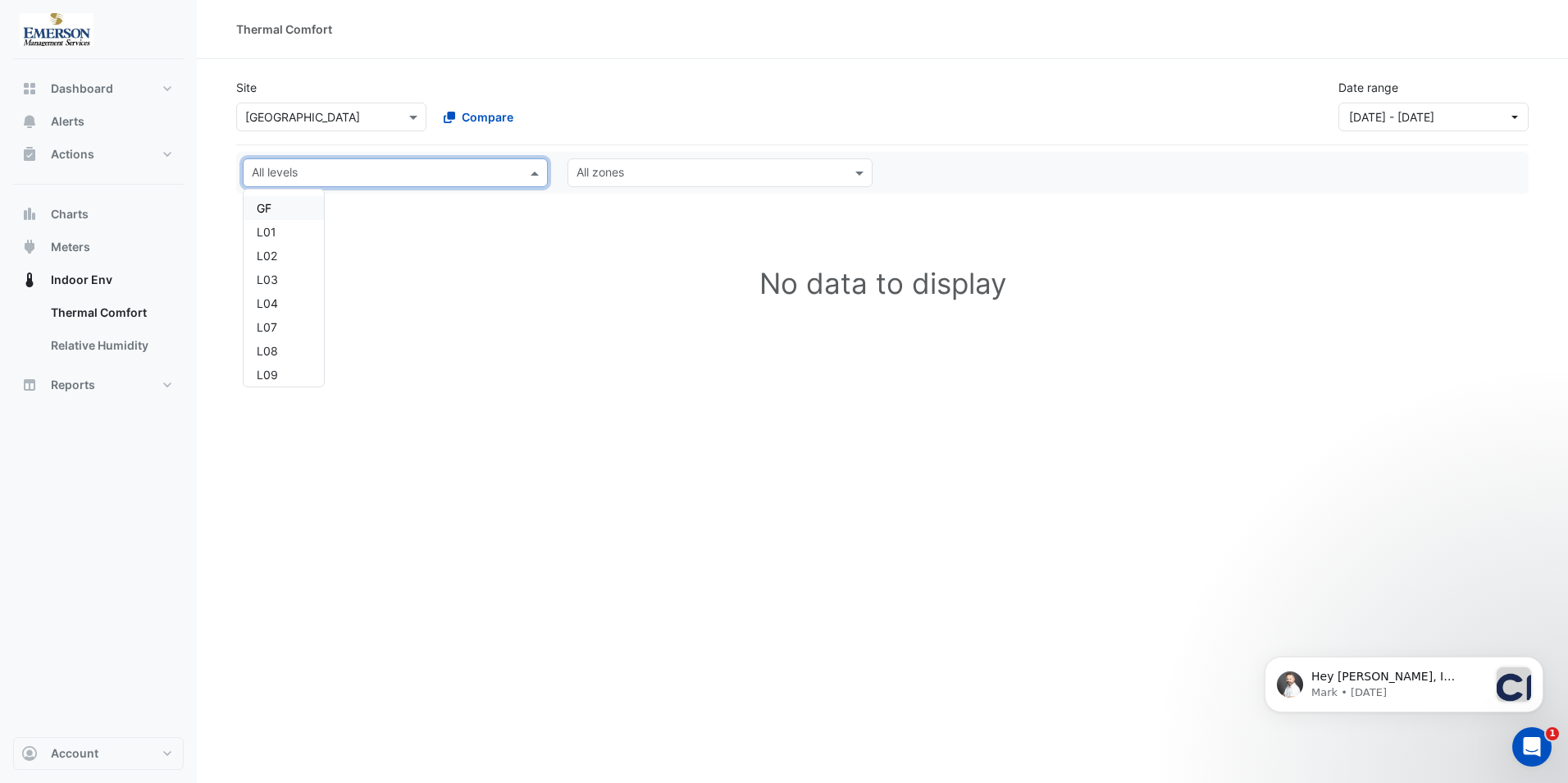
click at [530, 170] on span at bounding box center [536, 172] width 20 height 17
click at [538, 173] on span at bounding box center [536, 172] width 20 height 17
click at [269, 344] on div "L11" at bounding box center [284, 343] width 54 height 17
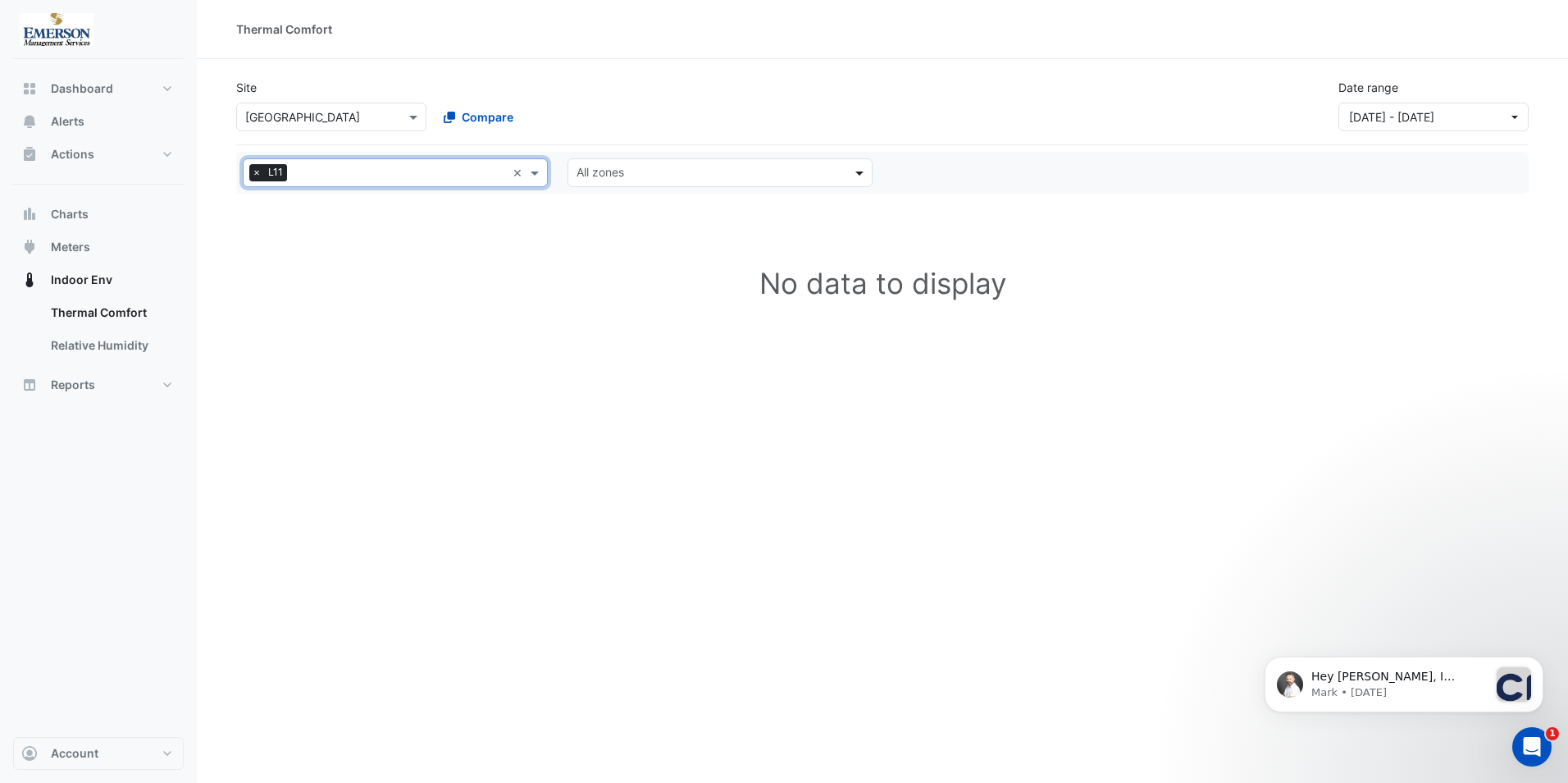
click at [863, 174] on span at bounding box center [862, 172] width 20 height 17
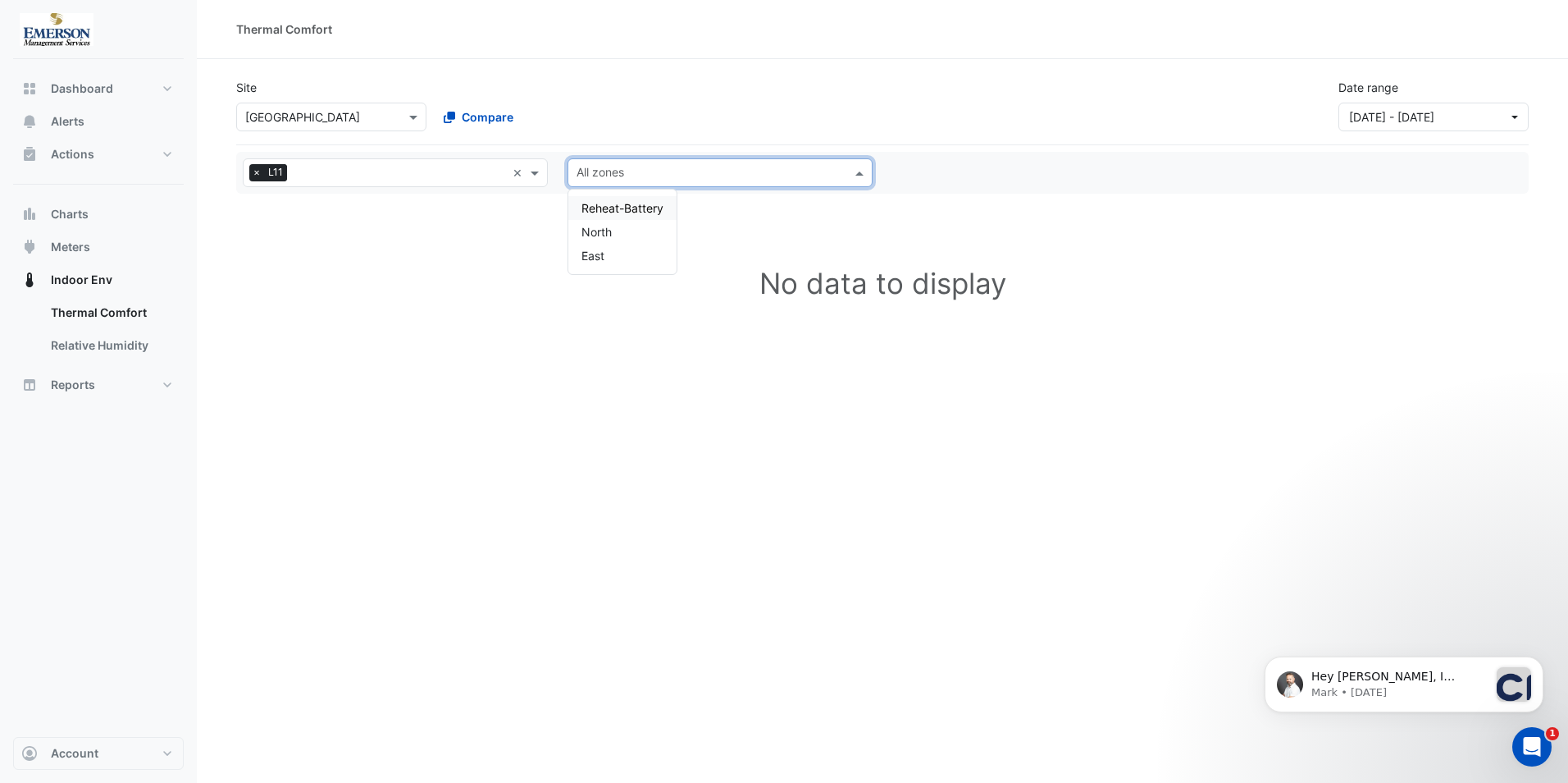
click at [627, 203] on span "Reheat-Battery" at bounding box center [622, 208] width 82 height 14
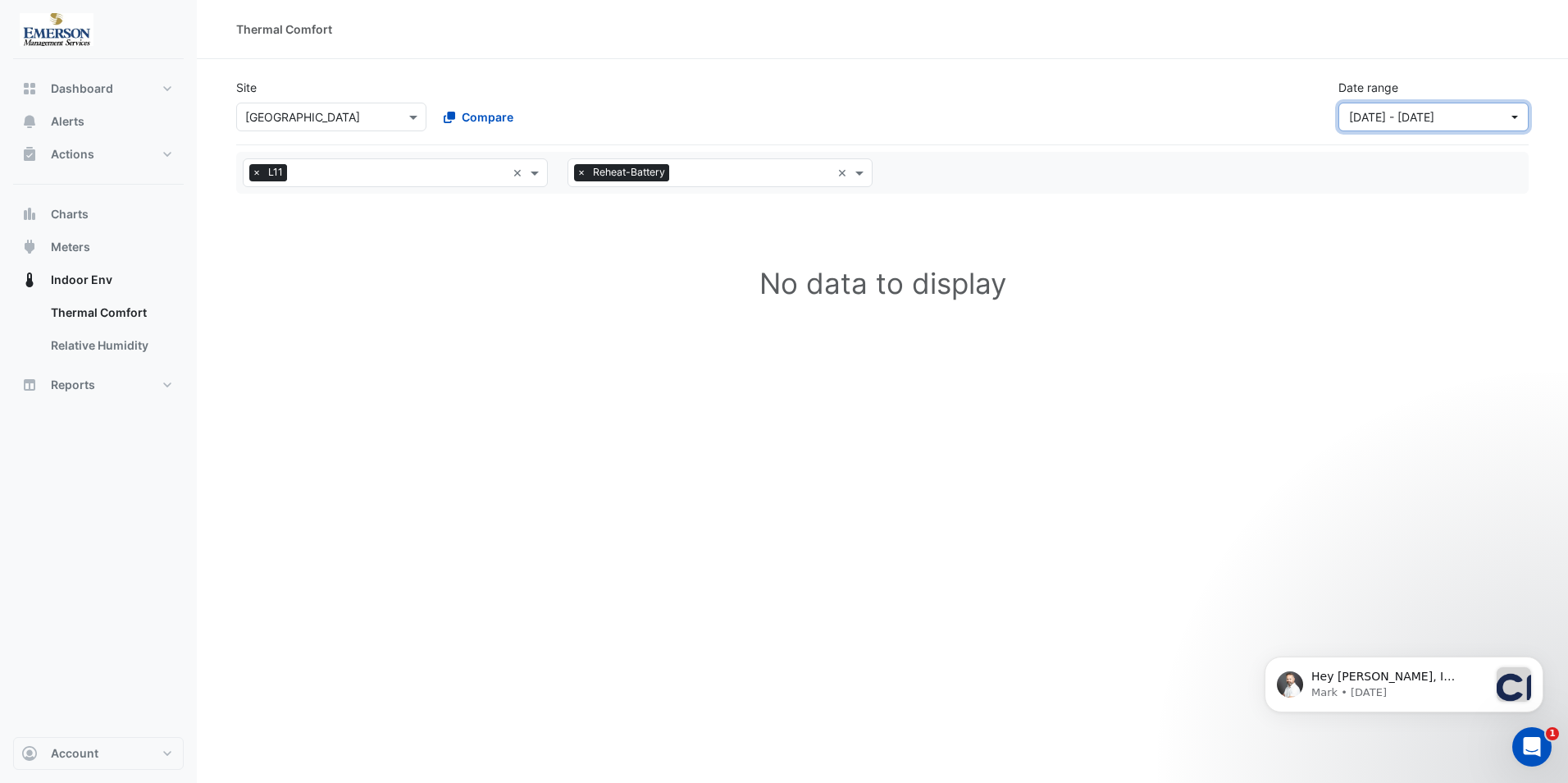
click at [1517, 118] on button "[DATE] - [DATE]" at bounding box center [1433, 117] width 191 height 28
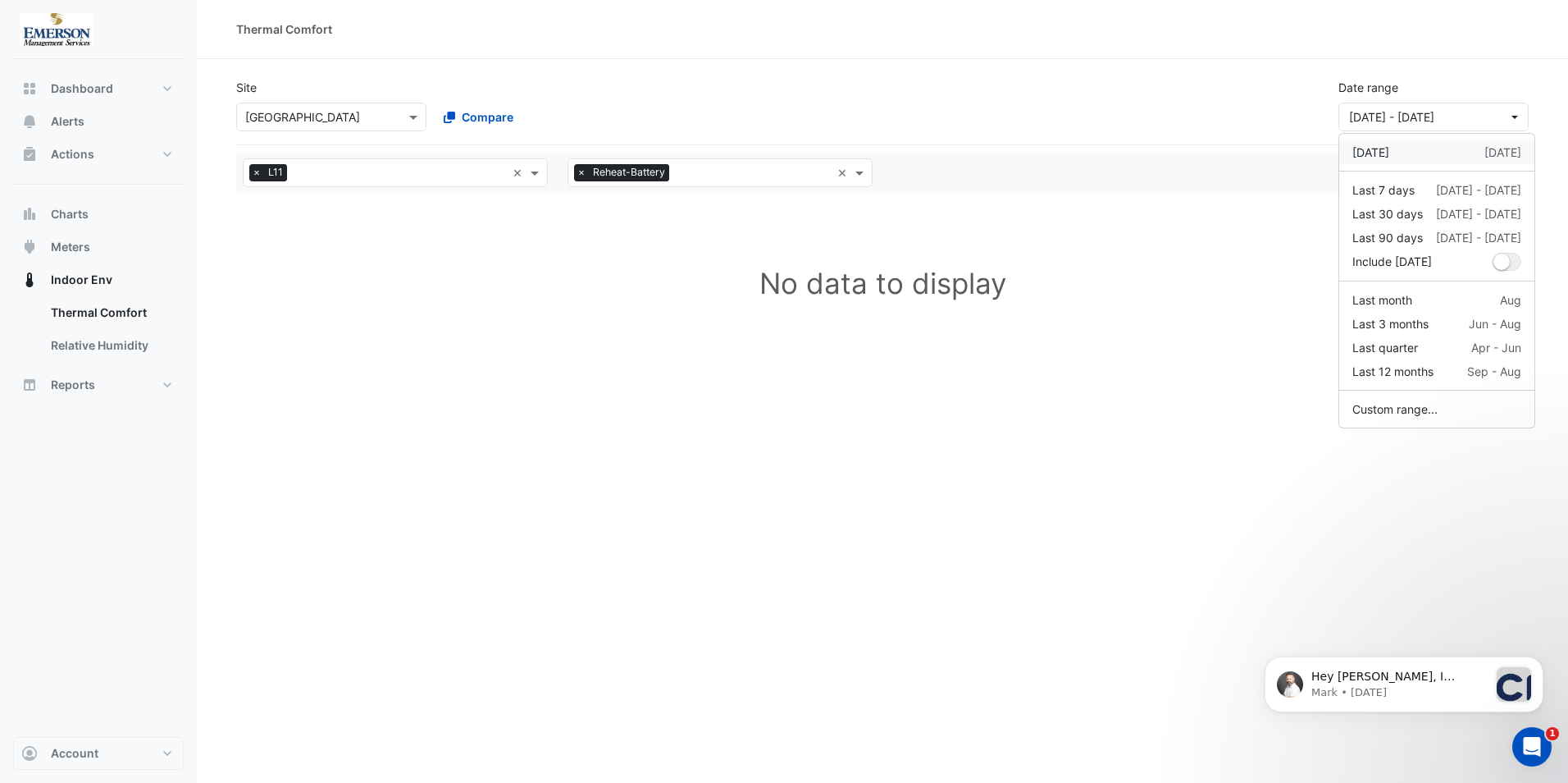
click at [1372, 155] on div "[DATE]" at bounding box center [1371, 152] width 37 height 17
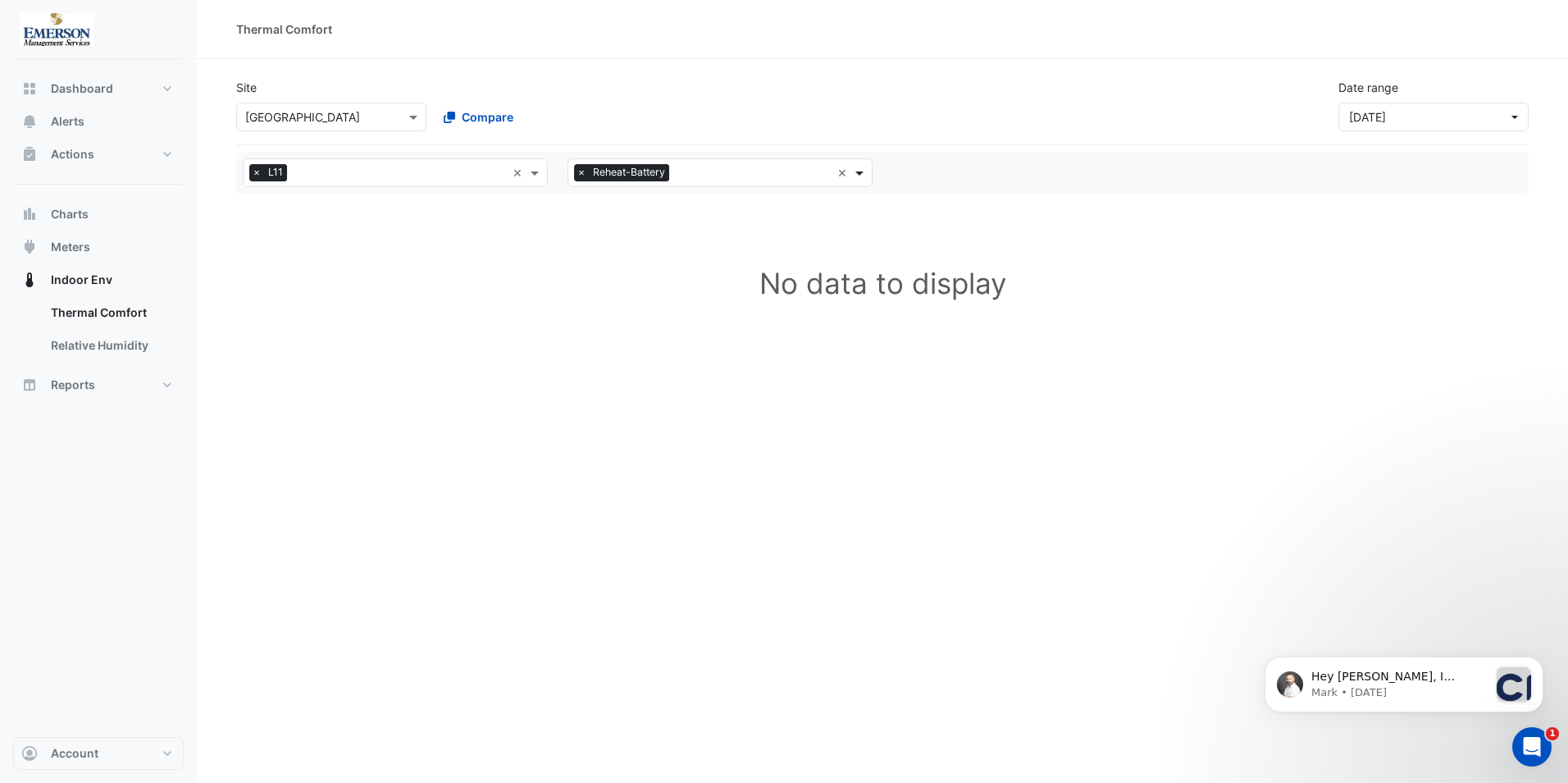
click at [863, 170] on span at bounding box center [862, 172] width 20 height 17
click at [630, 230] on div "North" at bounding box center [622, 231] width 108 height 24
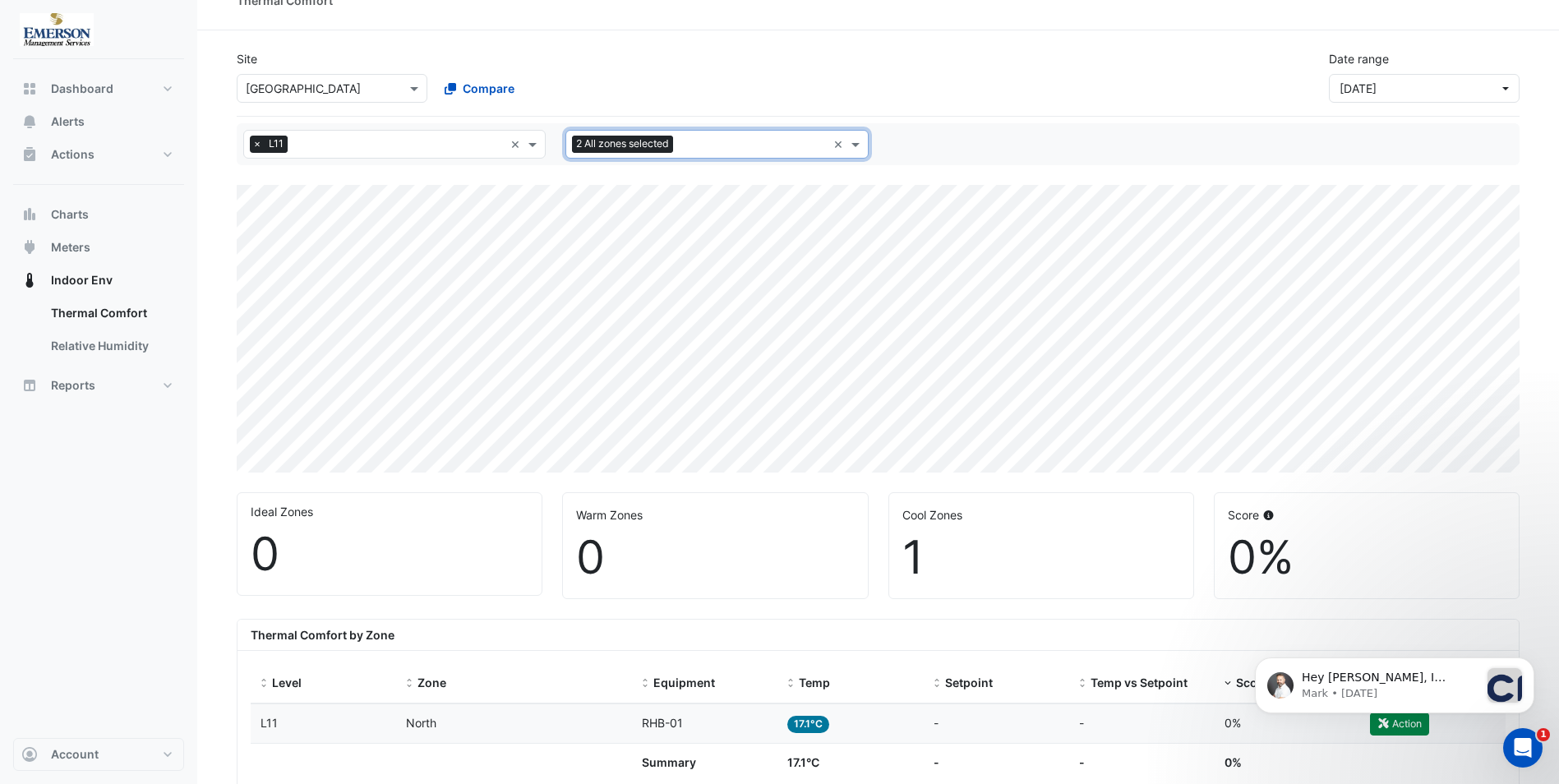
scroll to position [19, 0]
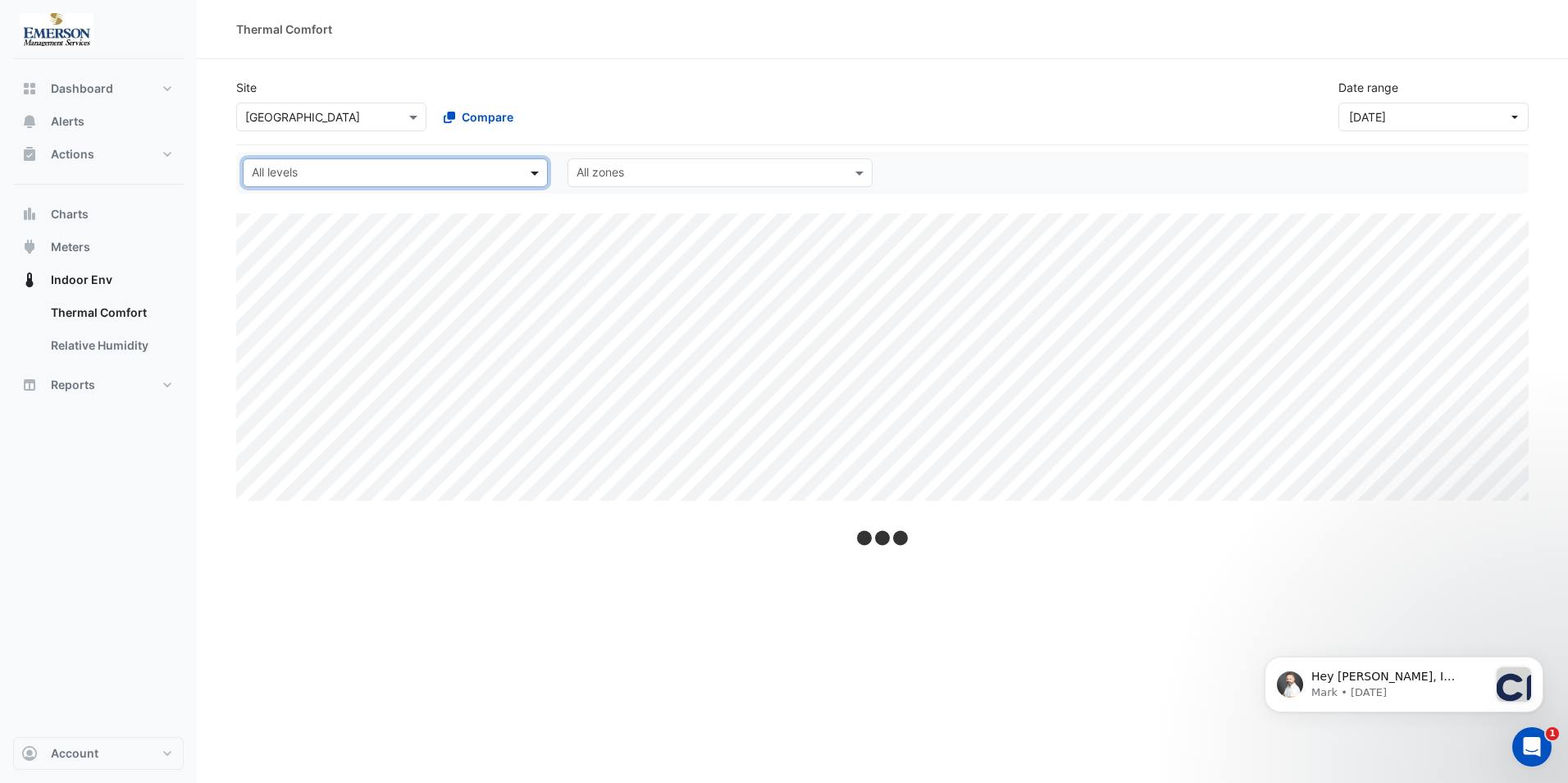
click at [531, 174] on span at bounding box center [536, 172] width 20 height 17
click at [529, 175] on span at bounding box center [536, 172] width 20 height 17
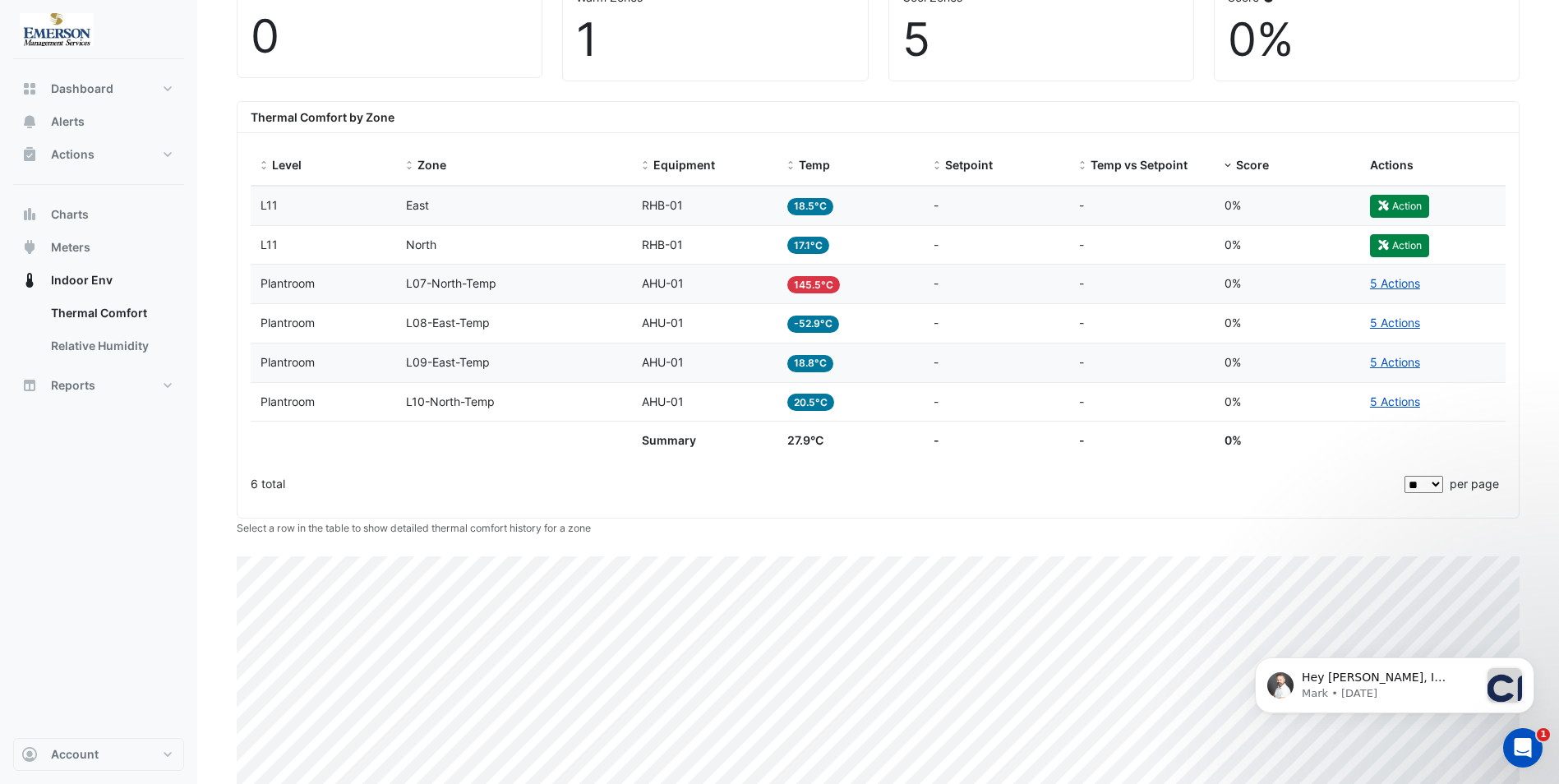
scroll to position [544, 0]
click at [1439, 482] on select "** ** ** ***" at bounding box center [1424, 487] width 38 height 17
click at [1269, 486] on div "6 total" at bounding box center [826, 487] width 1151 height 41
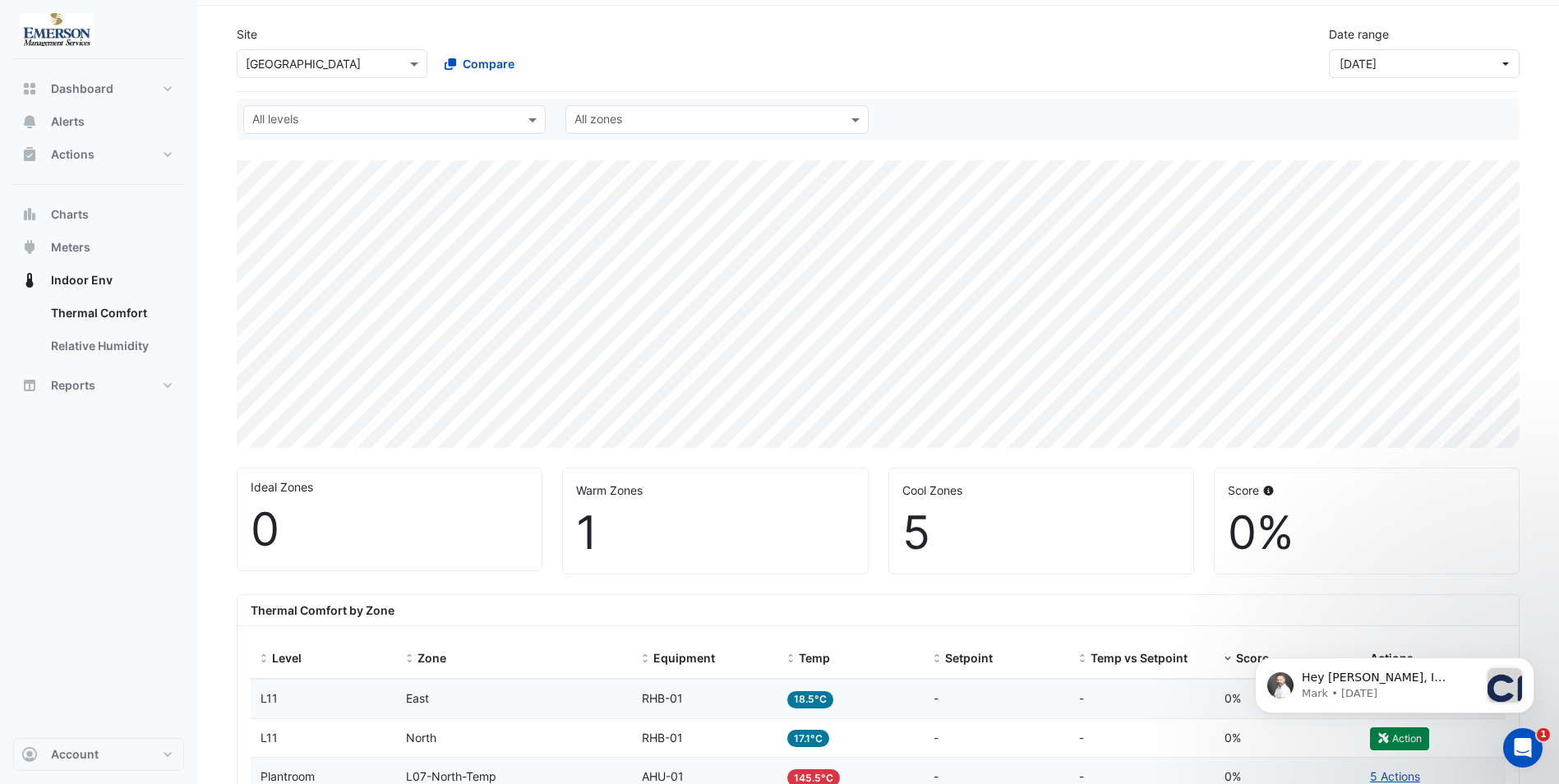
scroll to position [51, 0]
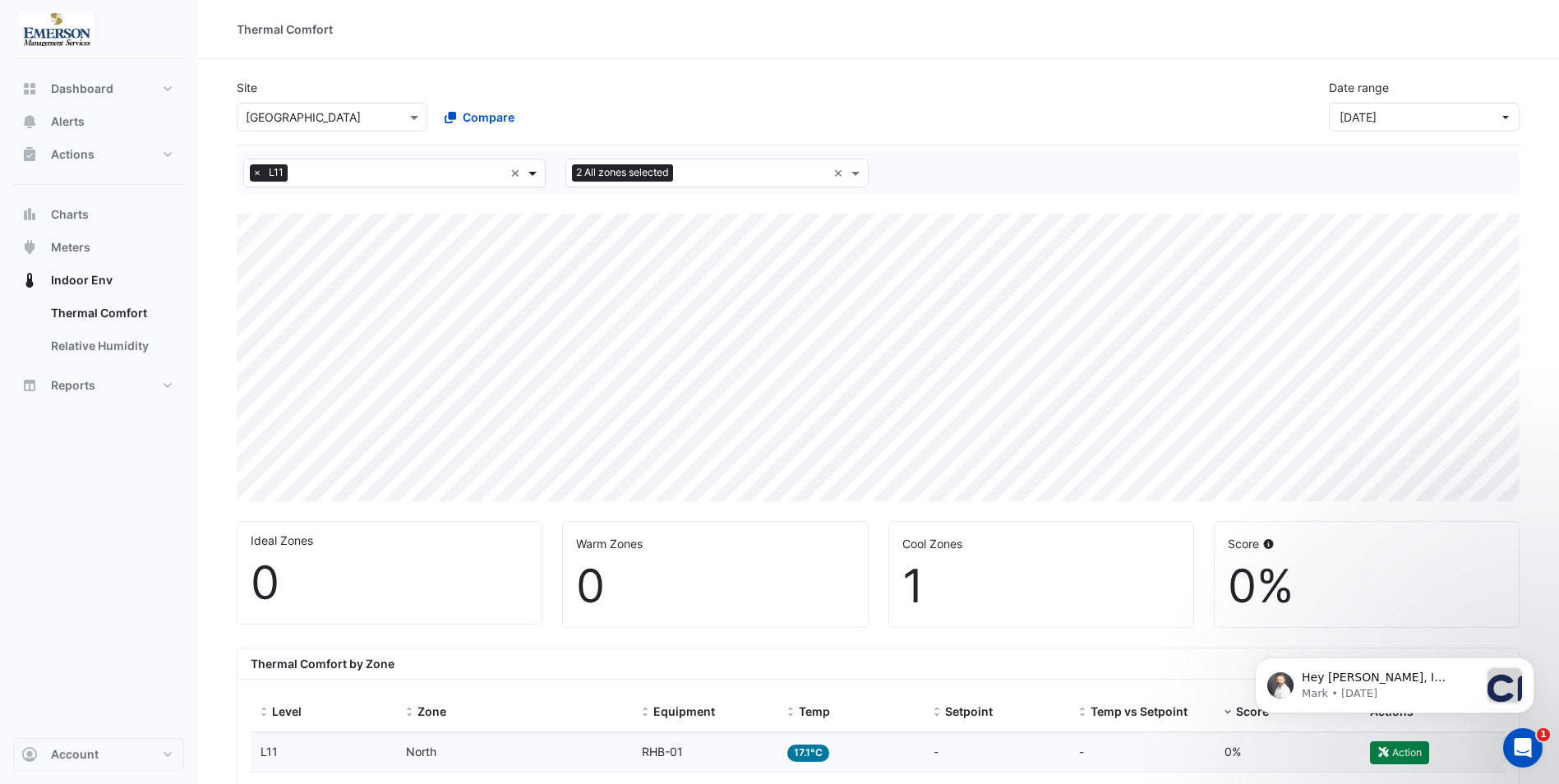
click at [531, 170] on span at bounding box center [534, 172] width 20 height 17
click at [280, 332] on div "L10" at bounding box center [284, 338] width 54 height 17
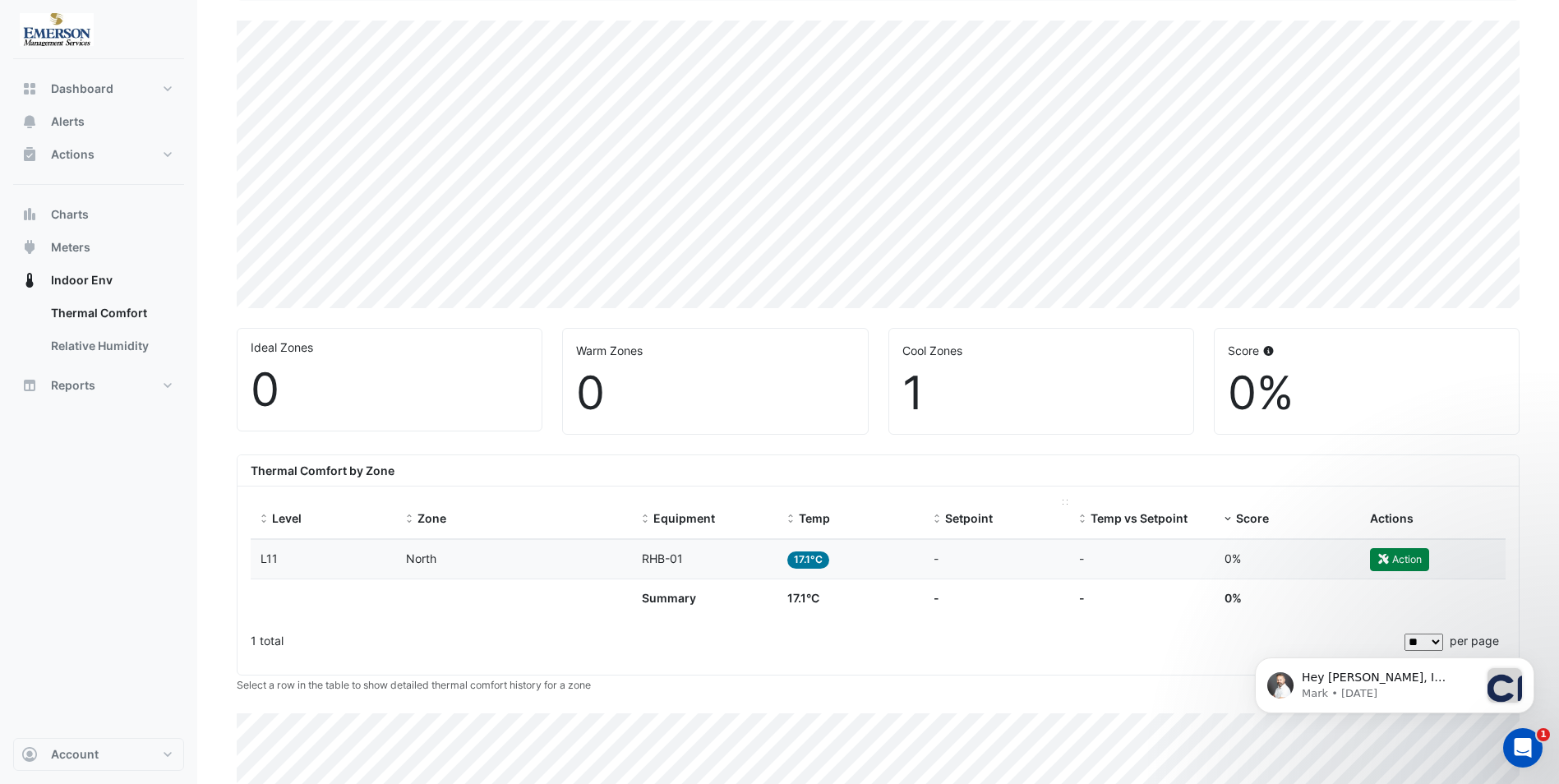
scroll to position [164, 0]
